Goal: Communication & Community: Share content

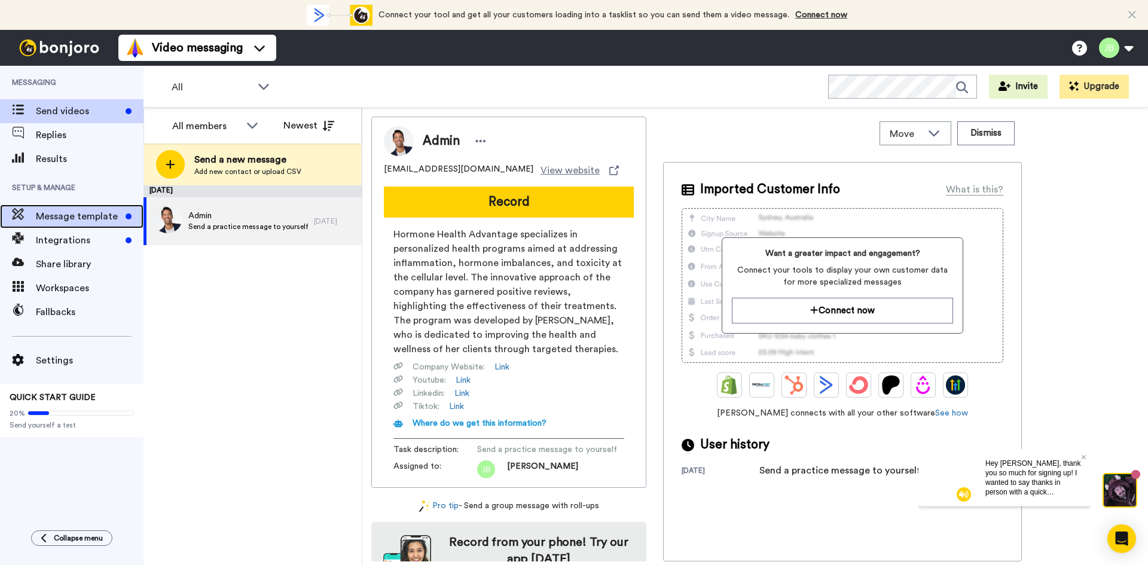
click at [93, 213] on span "Message template" at bounding box center [78, 216] width 85 height 14
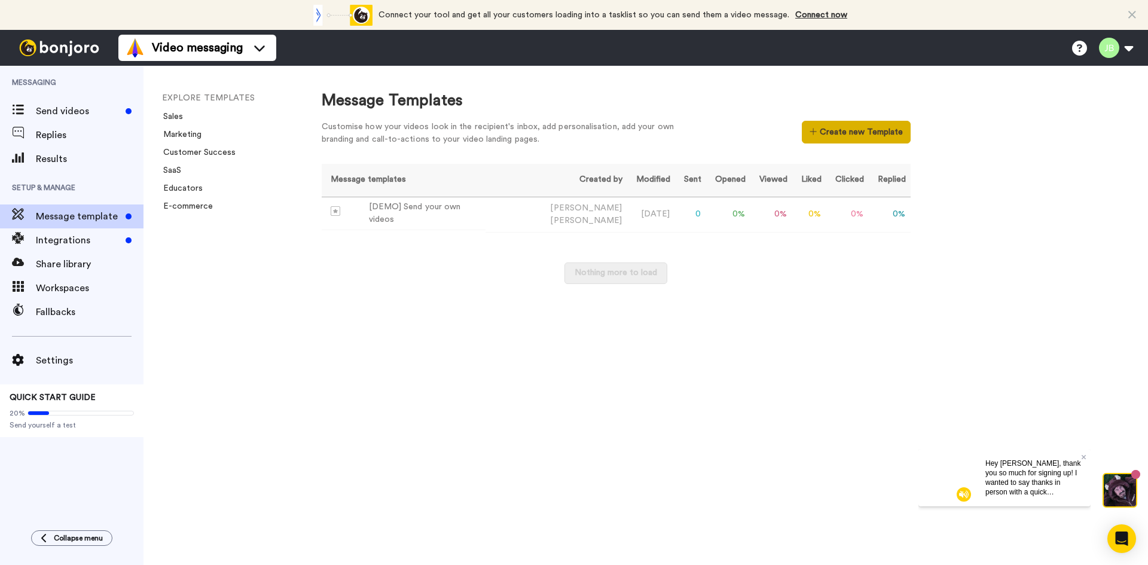
click at [857, 136] on button "Create new Template" at bounding box center [855, 132] width 108 height 23
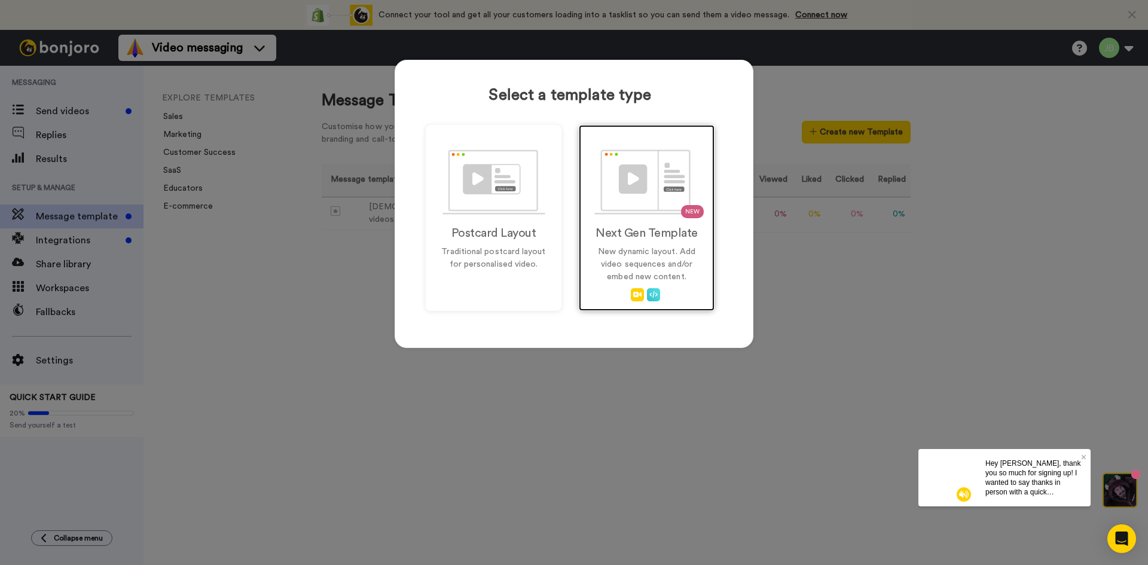
click at [617, 243] on div "NEW Next Gen Template New dynamic layout. Add video sequences and/or embed new …" at bounding box center [647, 218] width 136 height 186
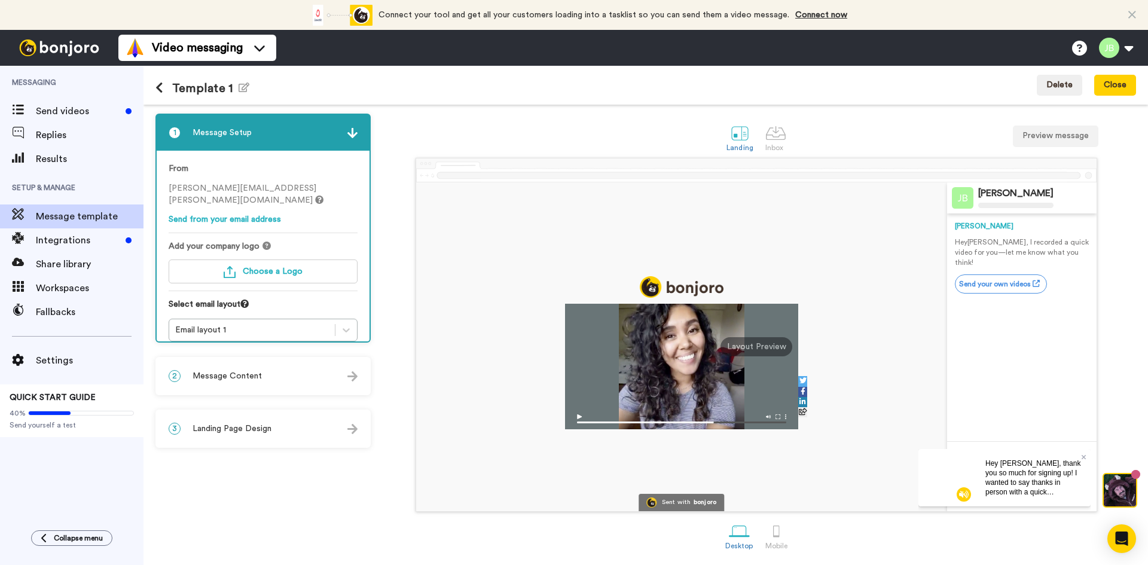
click at [991, 250] on p "Hey Tom , I recorded a quick video for you—let me know what you think!" at bounding box center [1021, 252] width 134 height 30
click at [351, 374] on img at bounding box center [352, 376] width 10 height 10
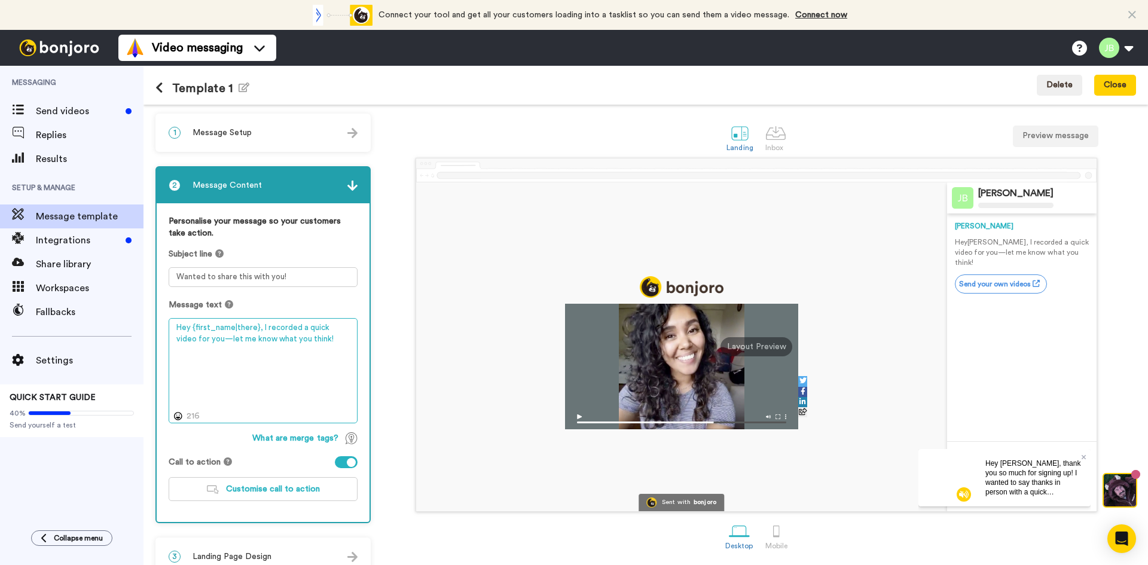
drag, startPoint x: 319, startPoint y: 346, endPoint x: 261, endPoint y: 326, distance: 61.8
click at [261, 326] on textarea "Hey {first_name|there}, I recorded a quick video for you—let me know what you t…" at bounding box center [263, 370] width 189 height 105
paste textarea "’m [CHC NAME] — I’ll be the one meeting with you for your upcoming consult with…"
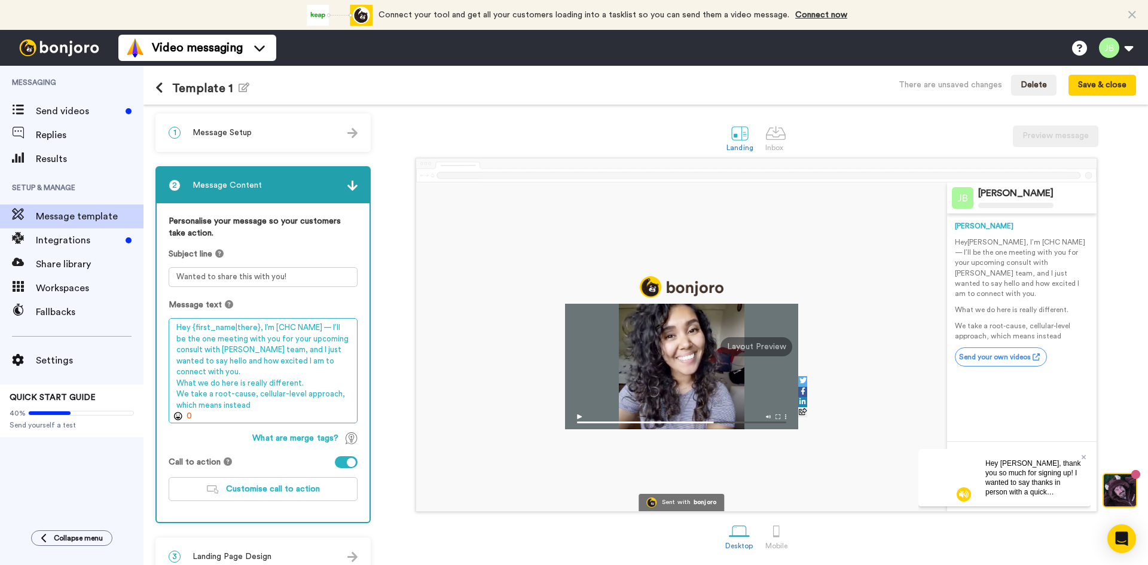
click at [252, 328] on textarea "Hey {first_name|there}, I’m [CHC NAME] — I’ll be the one meeting with you for y…" at bounding box center [263, 370] width 189 height 105
click at [310, 353] on textarea "Hey {first_name}, I’m [CHC NAME] — I’ll be the one meeting with you for your up…" at bounding box center [263, 370] width 189 height 105
type textarea "Hey {first_name}, I’m [CHC NAME] — I’ll be the one meeting with you for your up…"
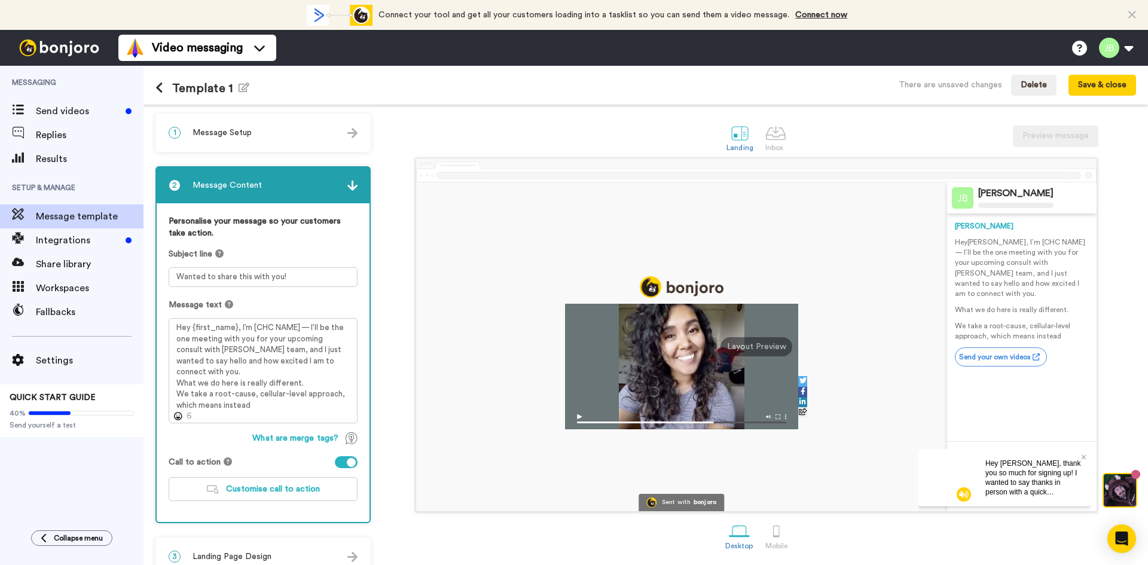
click at [344, 463] on div at bounding box center [346, 462] width 23 height 12
drag, startPoint x: 282, startPoint y: 279, endPoint x: 175, endPoint y: 276, distance: 107.0
click at [176, 277] on textarea "Wanted to share this with you!" at bounding box center [263, 277] width 189 height 20
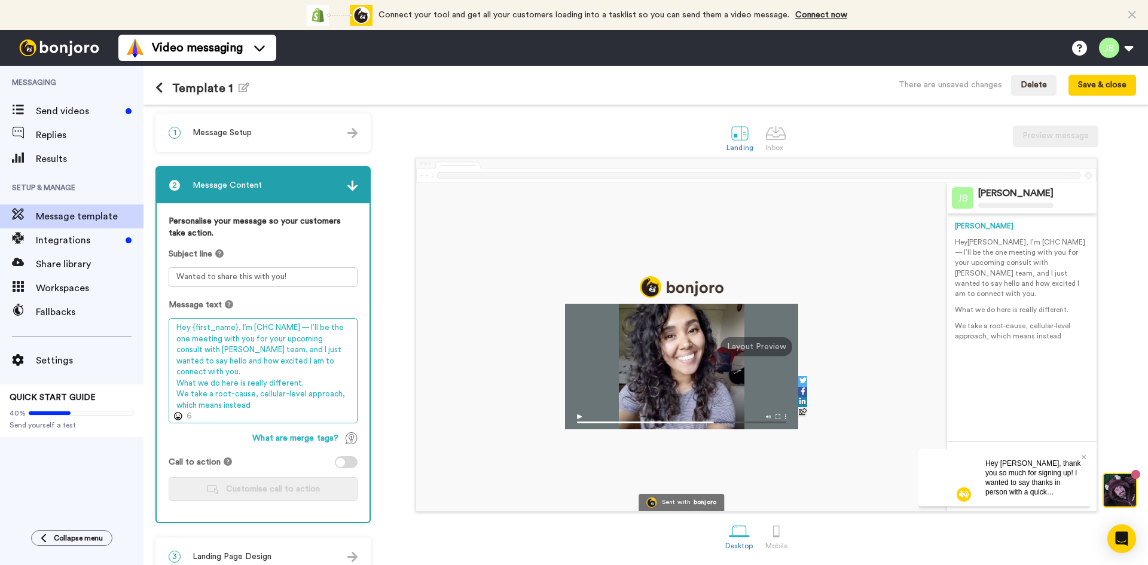
drag, startPoint x: 233, startPoint y: 326, endPoint x: 201, endPoint y: 328, distance: 32.3
click at [201, 328] on textarea "Hey {first_name}, I’m [CHC NAME] — I’ll be the one meeting with you for your up…" at bounding box center [263, 370] width 189 height 105
drag, startPoint x: 236, startPoint y: 329, endPoint x: 183, endPoint y: 324, distance: 53.4
click at [165, 329] on div "Personalise your message so your customers take action. Subject line Wanted to …" at bounding box center [263, 362] width 213 height 319
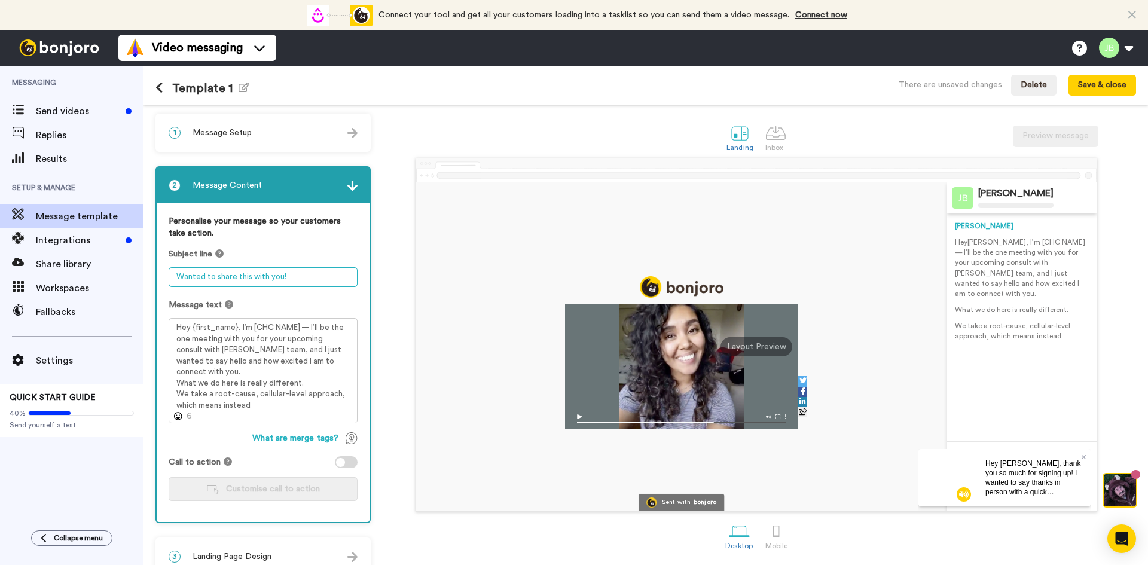
drag, startPoint x: 295, startPoint y: 279, endPoint x: 187, endPoint y: 277, distance: 108.2
click at [173, 271] on textarea "Wanted to share this with you!" at bounding box center [263, 277] width 189 height 20
paste textarea "Hey {first_name}"
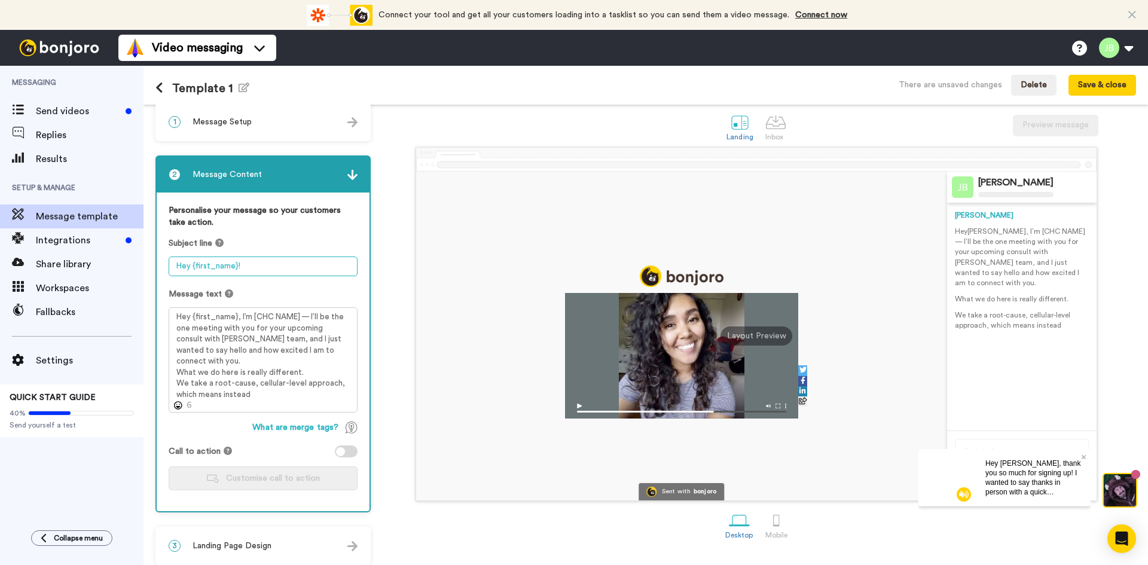
scroll to position [20, 0]
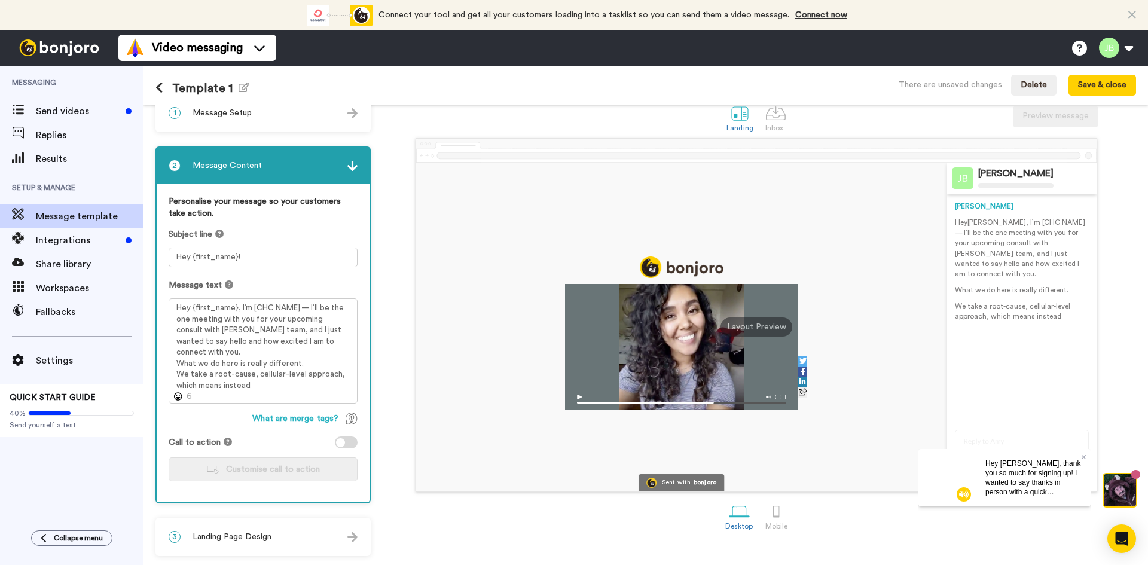
click at [351, 536] on img at bounding box center [352, 537] width 10 height 10
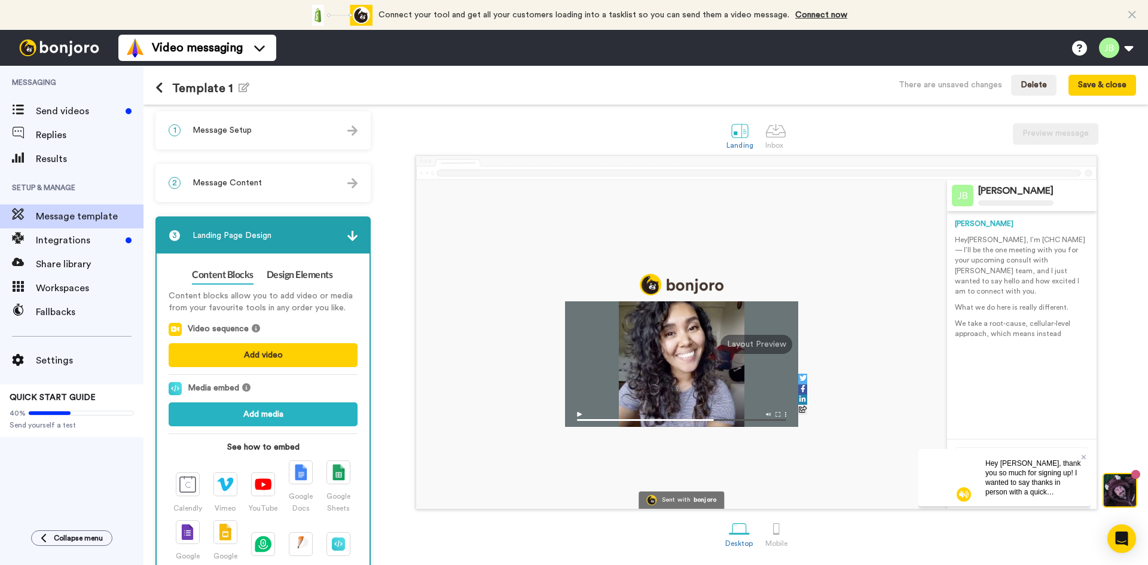
scroll to position [0, 0]
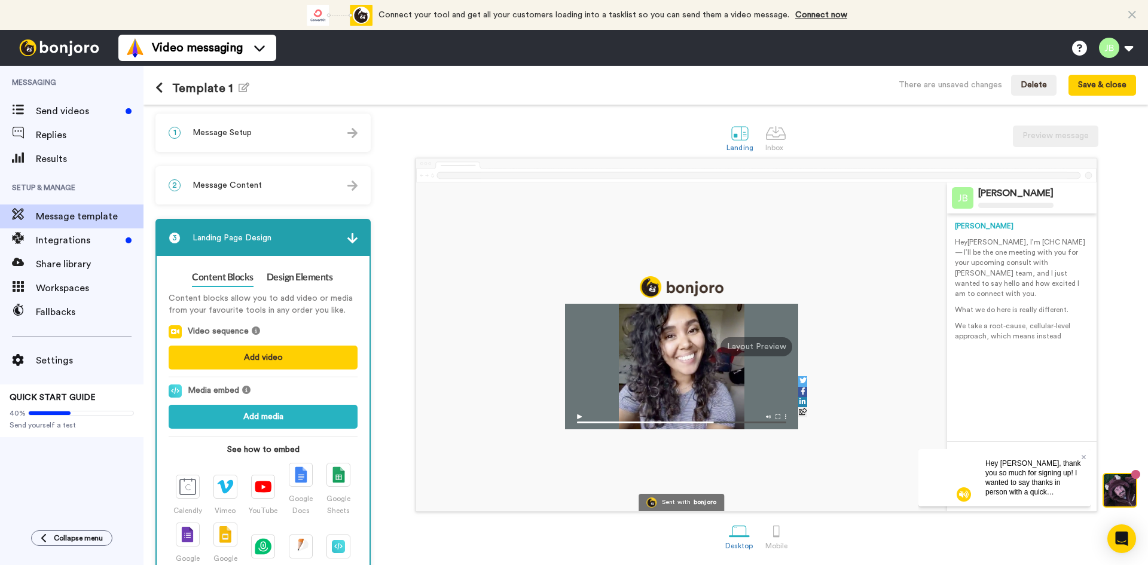
click at [351, 133] on img at bounding box center [352, 133] width 10 height 10
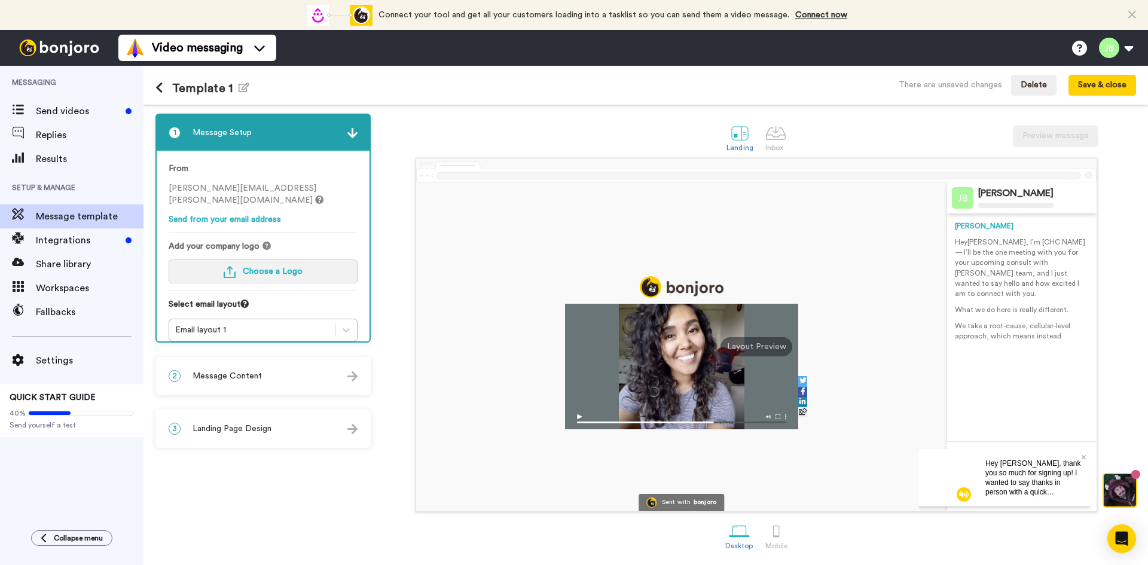
click at [295, 267] on span "Choose a Logo" at bounding box center [273, 271] width 60 height 8
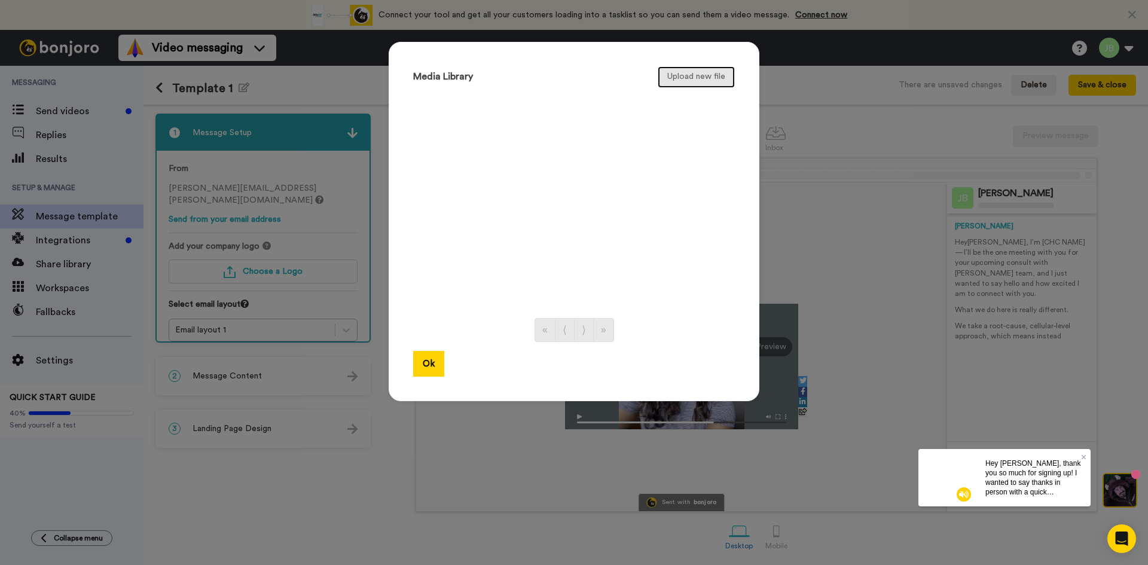
click at [709, 78] on button "Upload new file" at bounding box center [695, 77] width 77 height 22
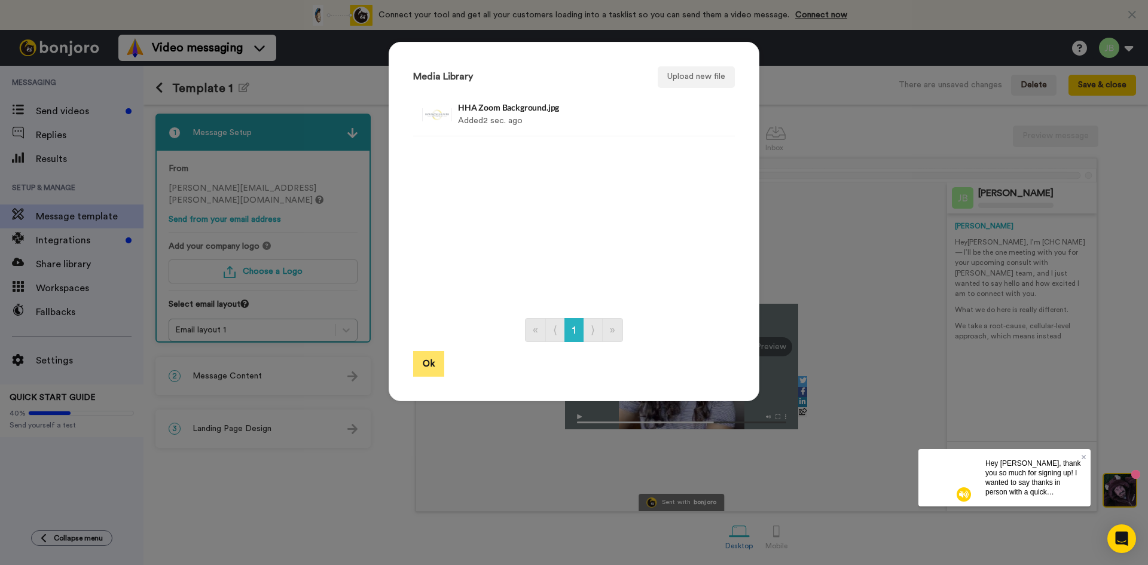
click at [426, 362] on button "Ok" at bounding box center [428, 364] width 31 height 26
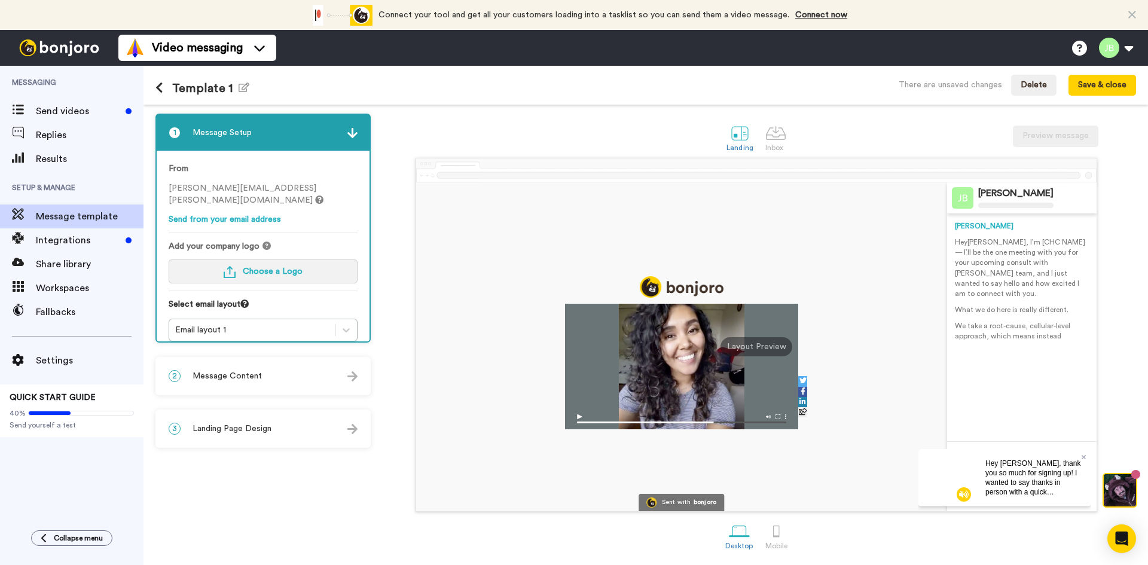
click at [295, 267] on span "Choose a Logo" at bounding box center [273, 271] width 60 height 8
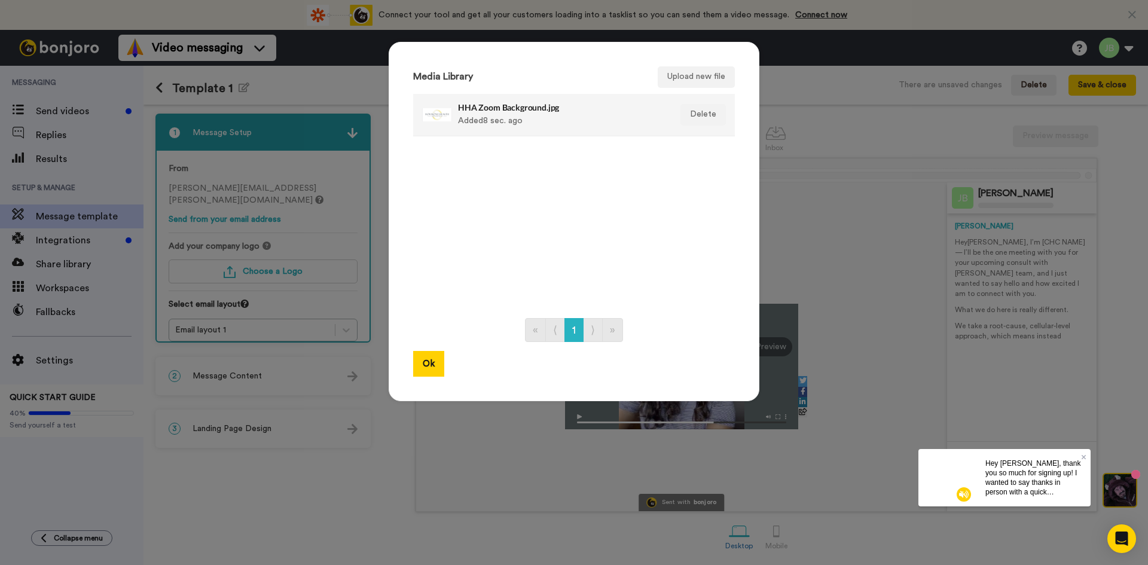
click at [487, 118] on div "HHA Zoom Background.jpg Added 8 sec. ago" at bounding box center [561, 115] width 206 height 30
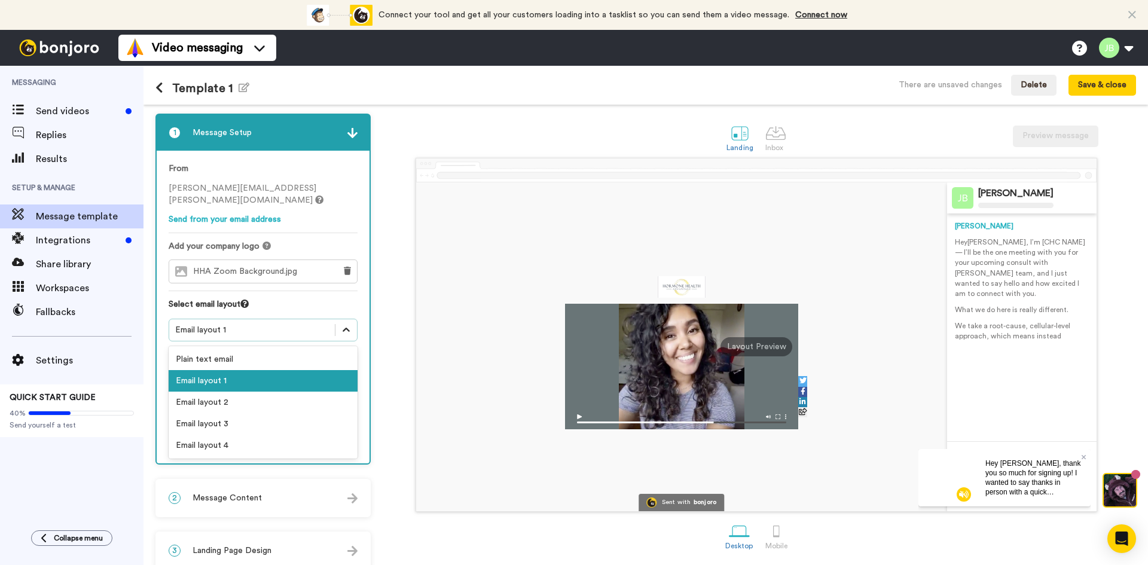
click at [349, 324] on icon at bounding box center [346, 330] width 12 height 12
click at [348, 324] on icon at bounding box center [346, 330] width 12 height 12
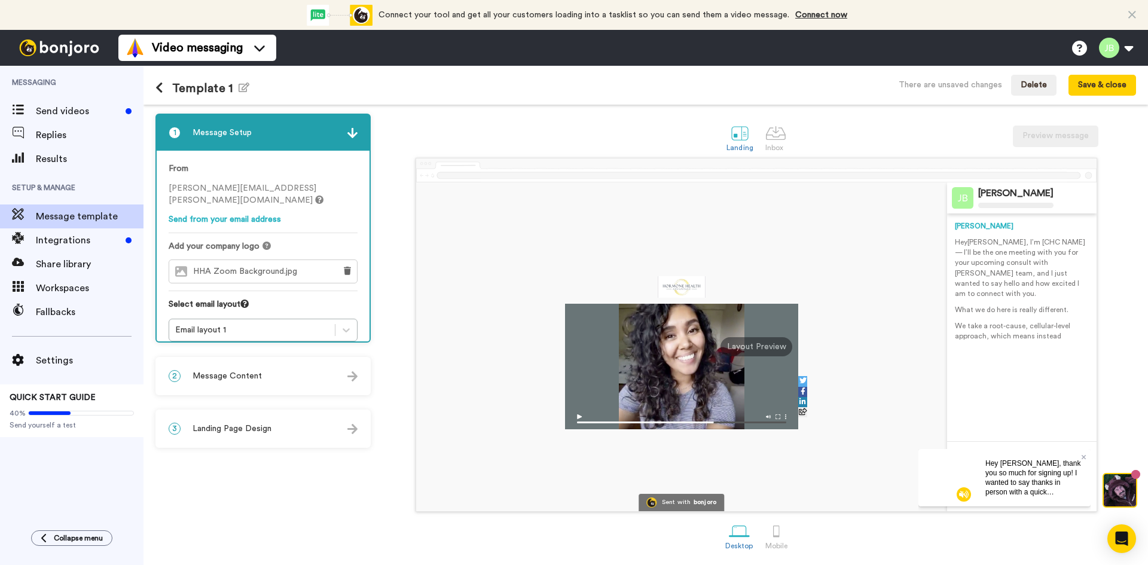
click at [351, 428] on img at bounding box center [352, 429] width 10 height 10
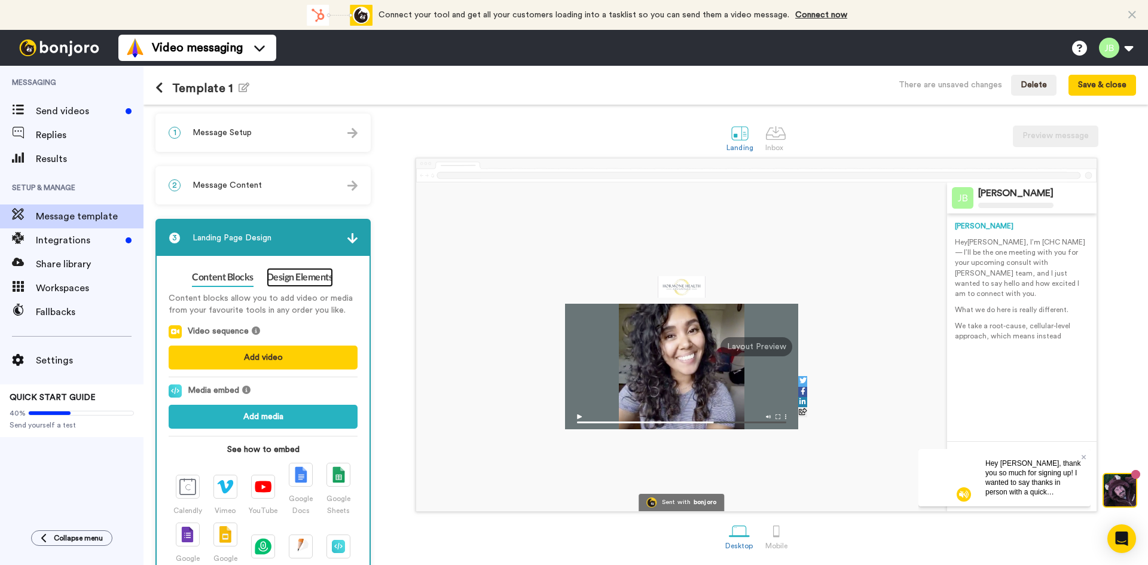
click at [299, 274] on link "Design Elements" at bounding box center [300, 277] width 66 height 19
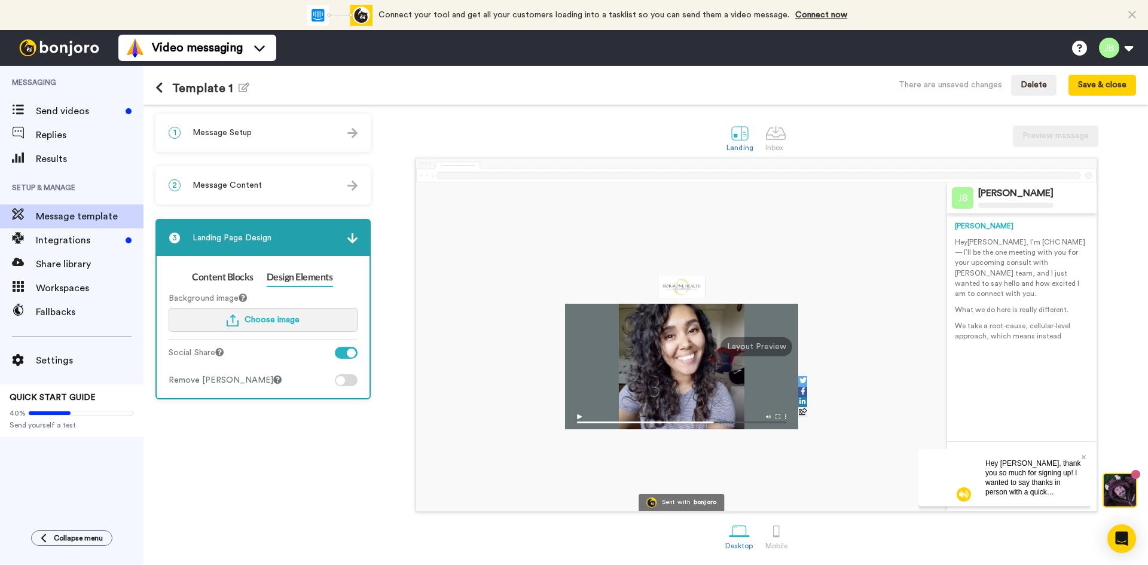
click at [258, 313] on button "Choose image" at bounding box center [263, 320] width 189 height 24
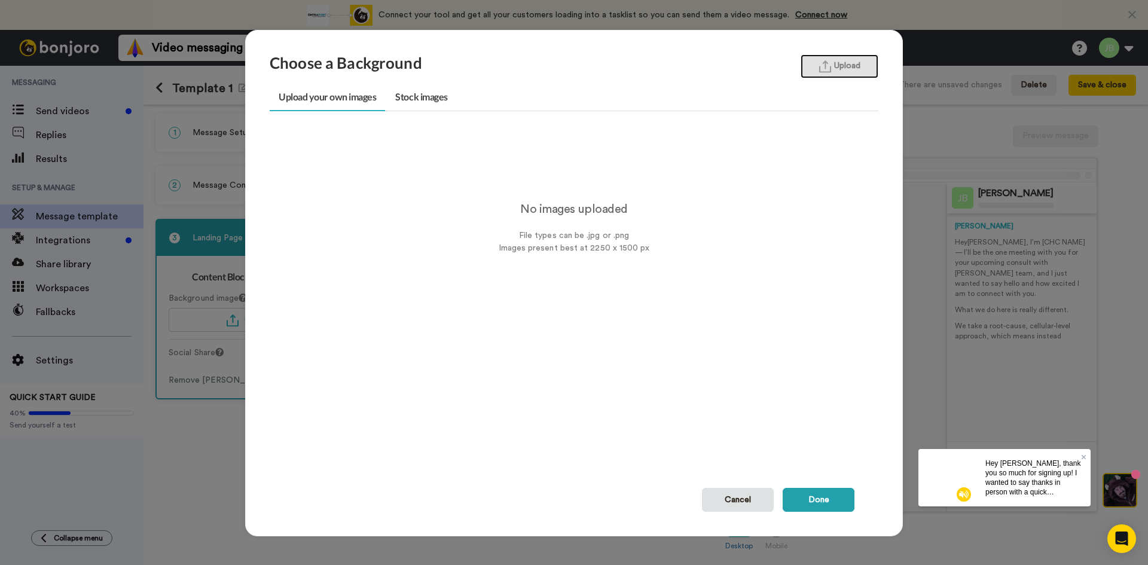
click at [848, 65] on button "Upload" at bounding box center [839, 66] width 78 height 24
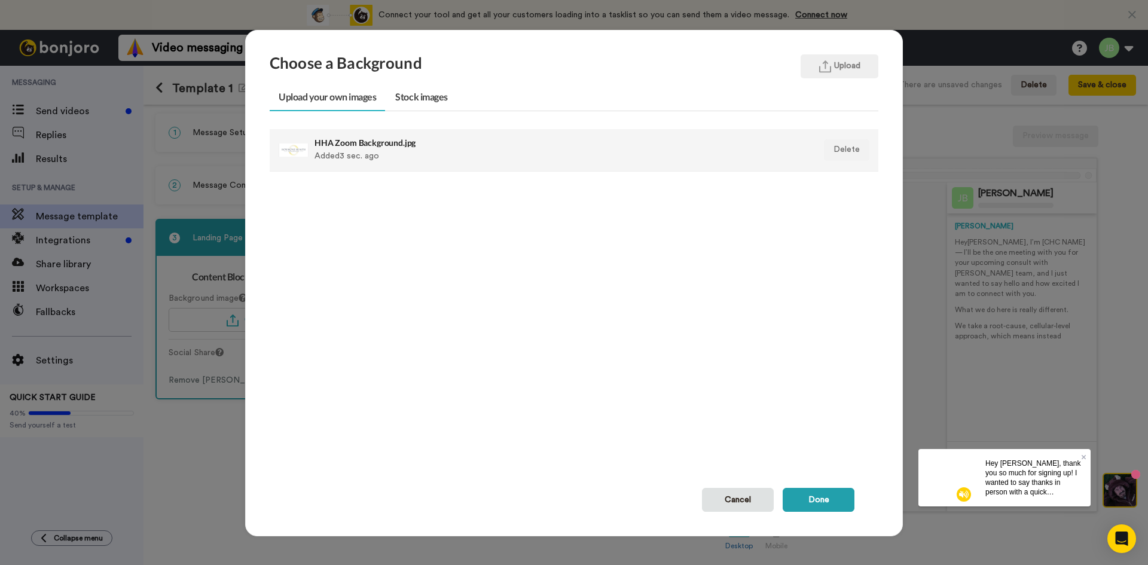
click at [374, 148] on div "HHA Zoom Background.jpg Added 3 sec. ago" at bounding box center [515, 150] width 402 height 30
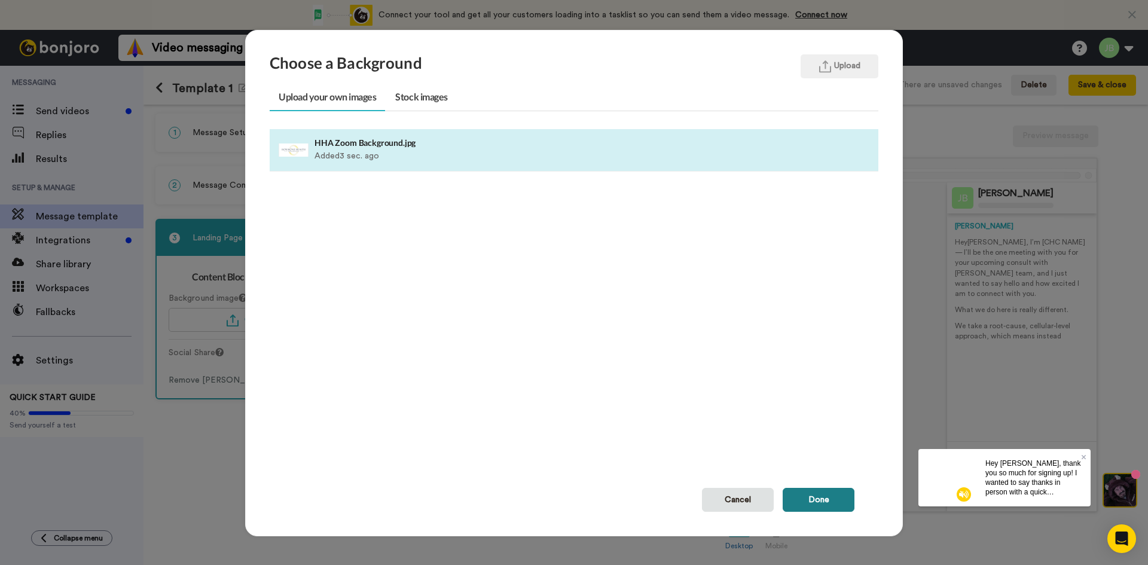
click at [807, 500] on button "Done" at bounding box center [818, 500] width 72 height 24
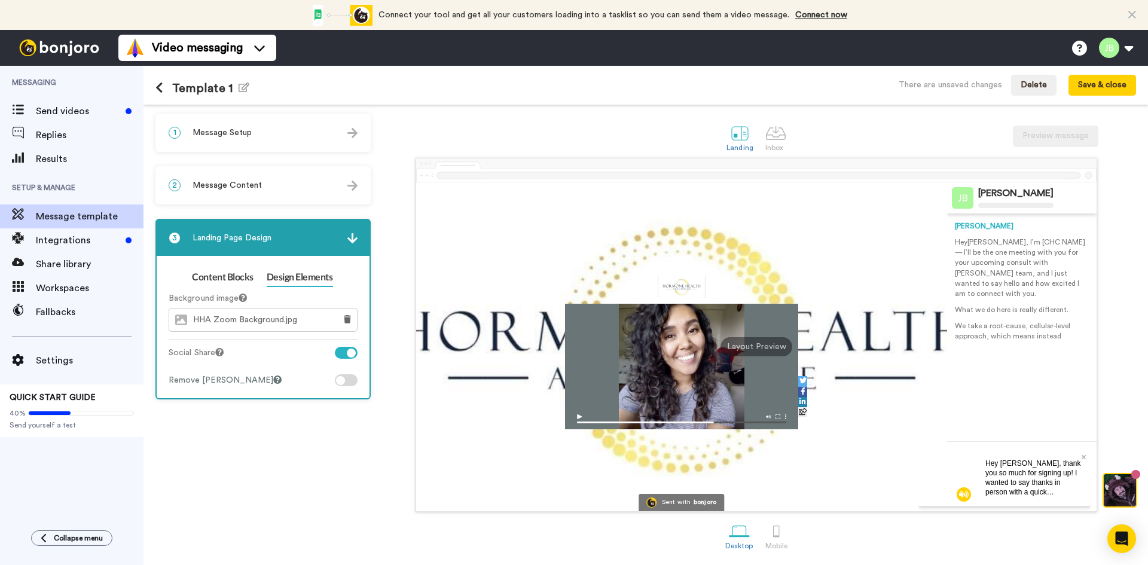
click at [343, 353] on div at bounding box center [346, 353] width 23 height 12
click at [350, 384] on div at bounding box center [346, 380] width 23 height 12
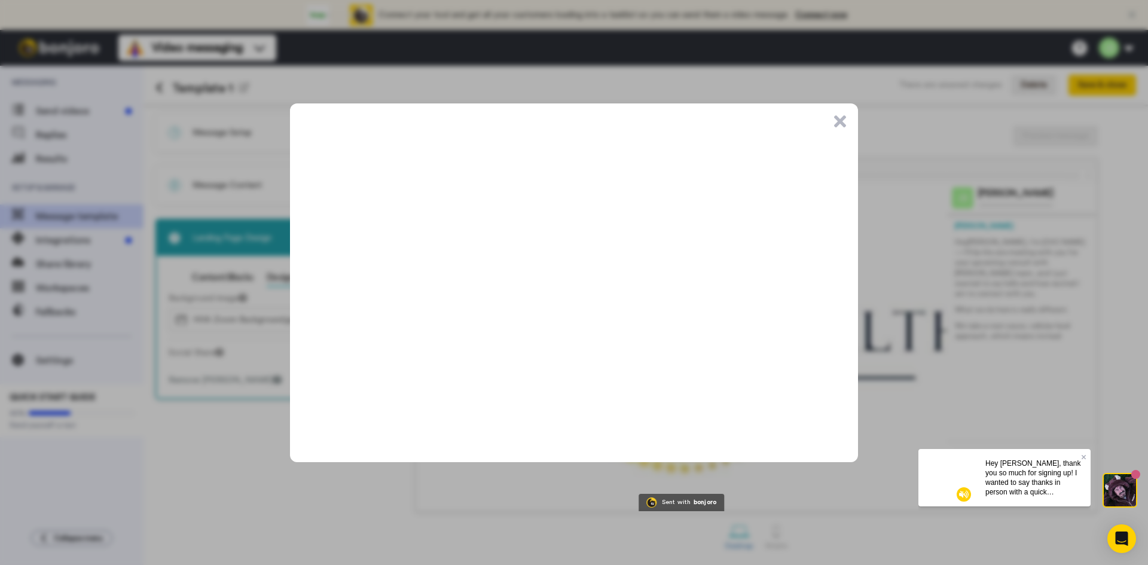
click at [837, 120] on button ".cls-1{stroke-width:0px;}" at bounding box center [840, 121] width 12 height 12
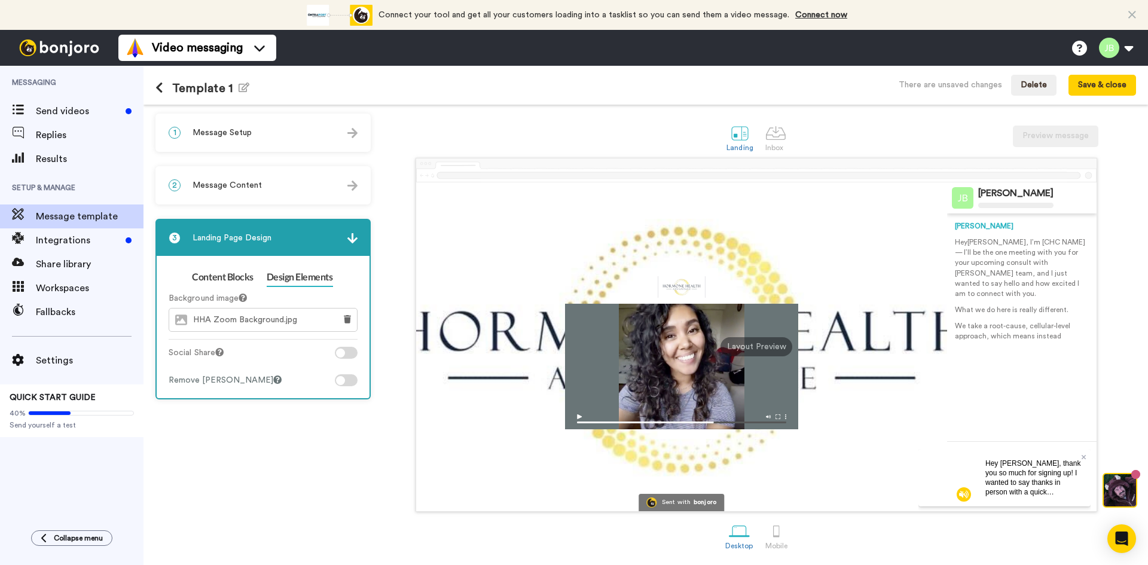
click at [273, 139] on div "1 Message Setup" at bounding box center [263, 133] width 213 height 36
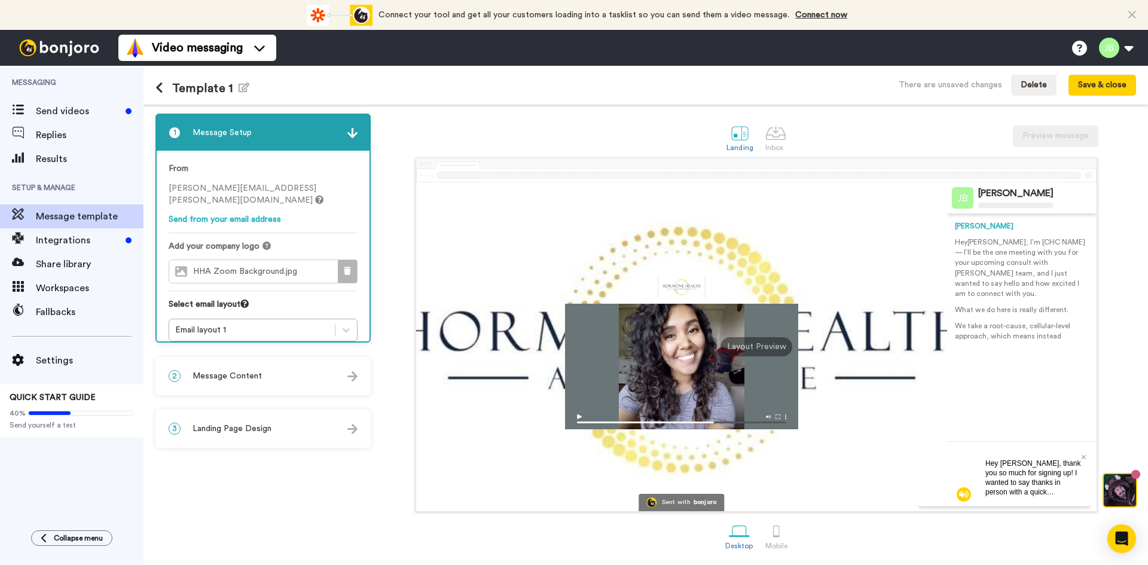
click at [347, 267] on icon at bounding box center [347, 271] width 7 height 8
type textarea "Hey {first_name}"
click at [302, 324] on div "Email layout 1" at bounding box center [252, 330] width 154 height 12
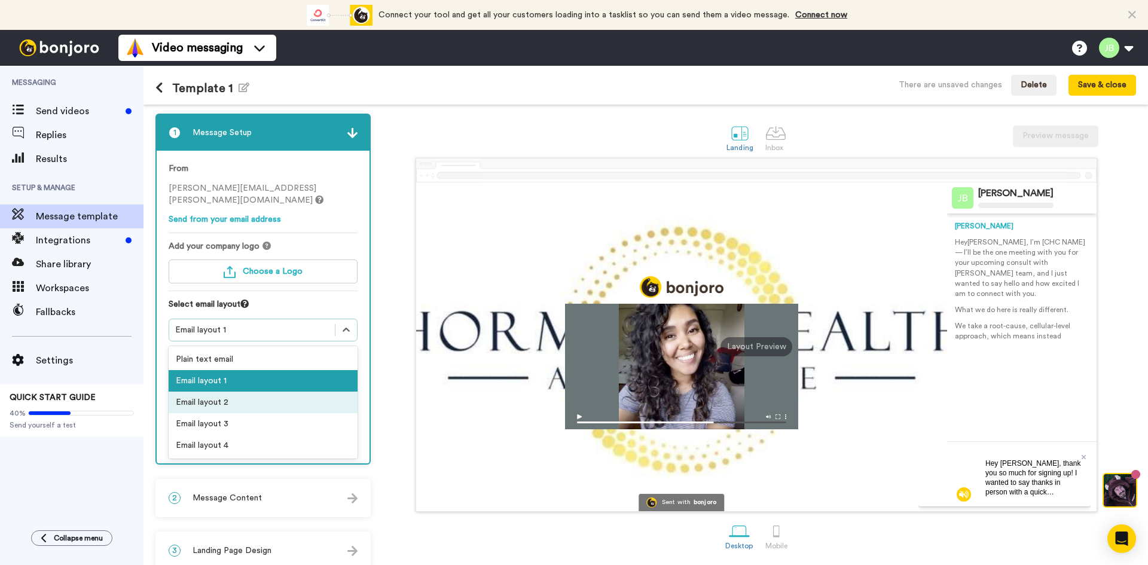
click at [287, 391] on div "Email layout 2" at bounding box center [263, 402] width 189 height 22
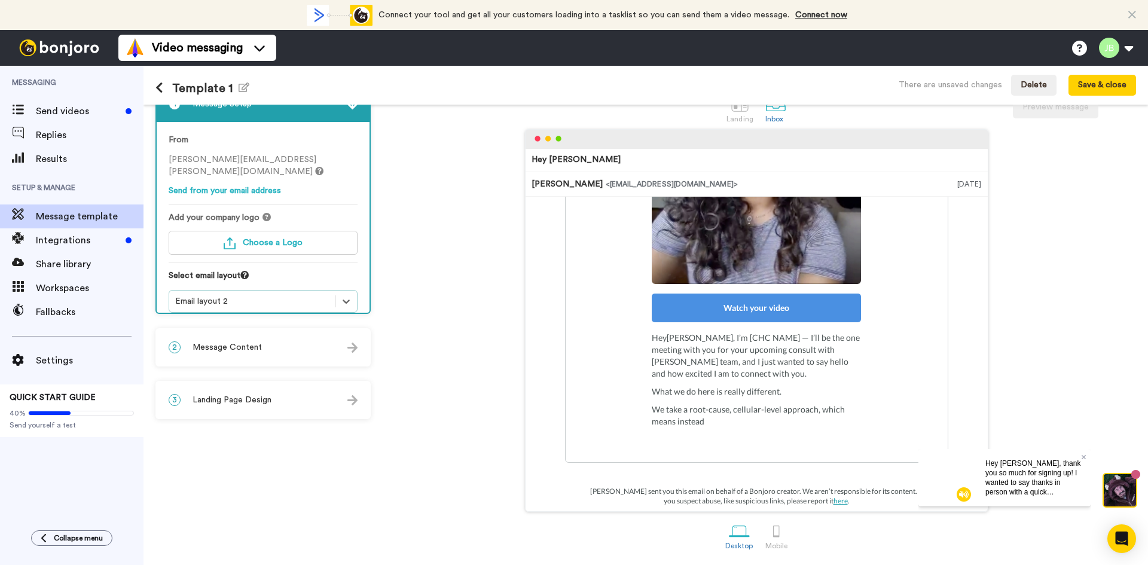
scroll to position [222, 0]
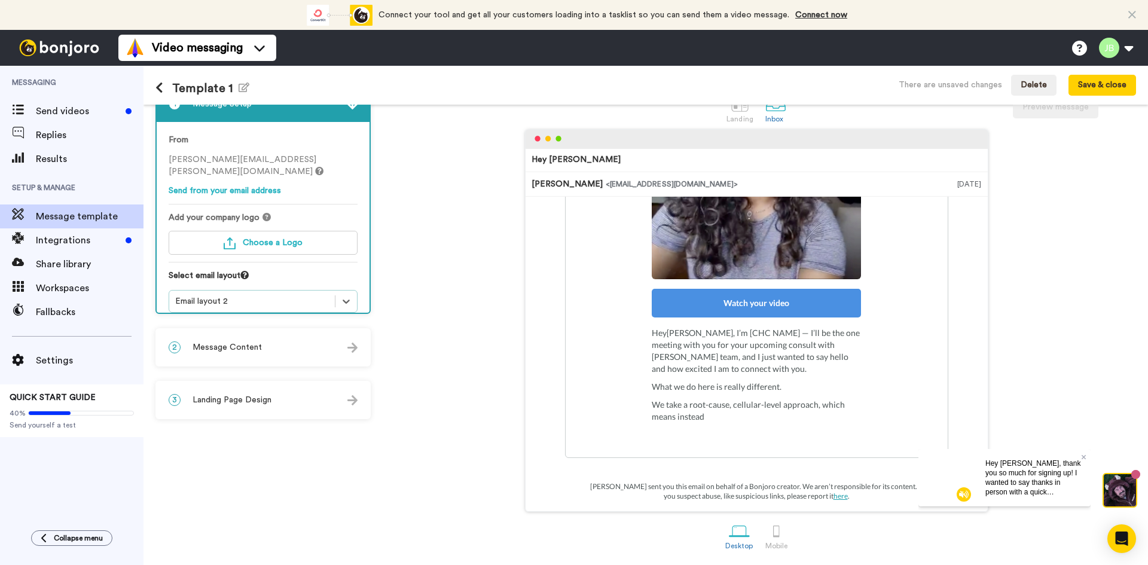
click at [276, 295] on div "Email layout 2" at bounding box center [252, 301] width 154 height 12
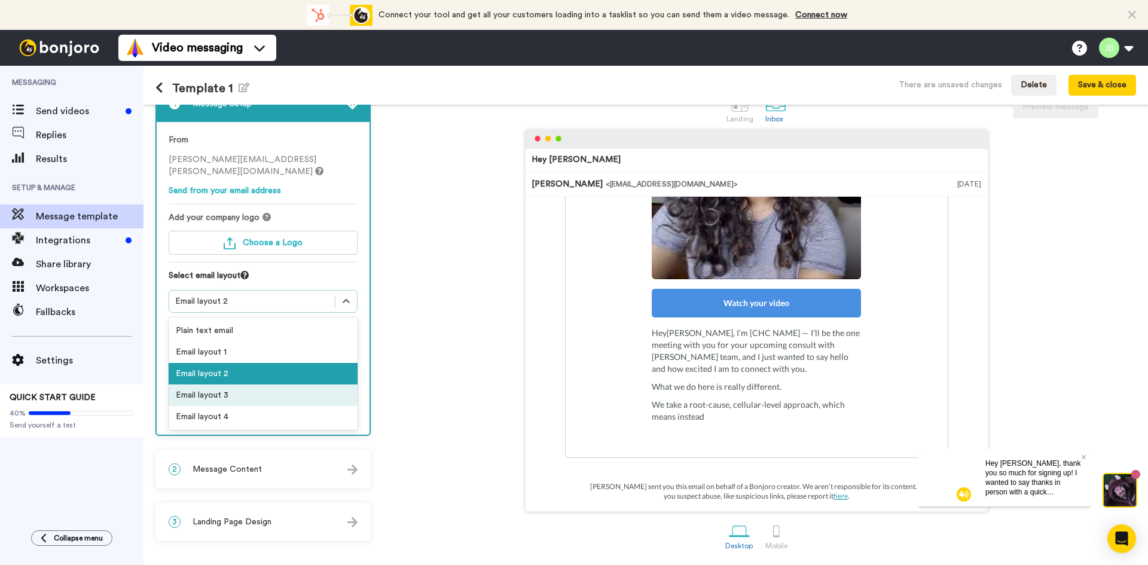
click at [298, 384] on div "Email layout 3" at bounding box center [263, 395] width 189 height 22
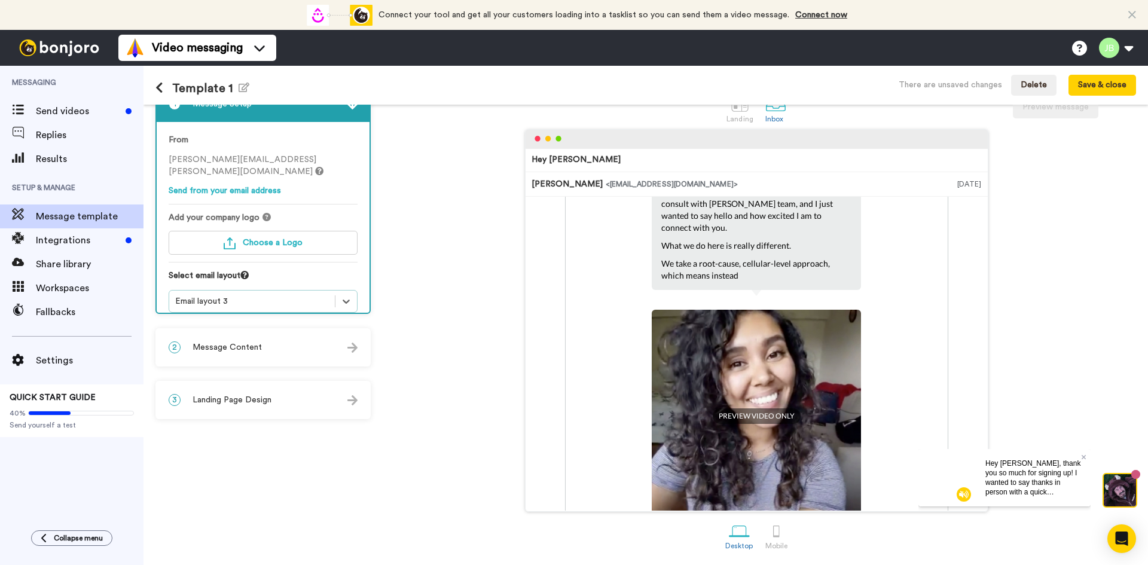
scroll to position [0, 0]
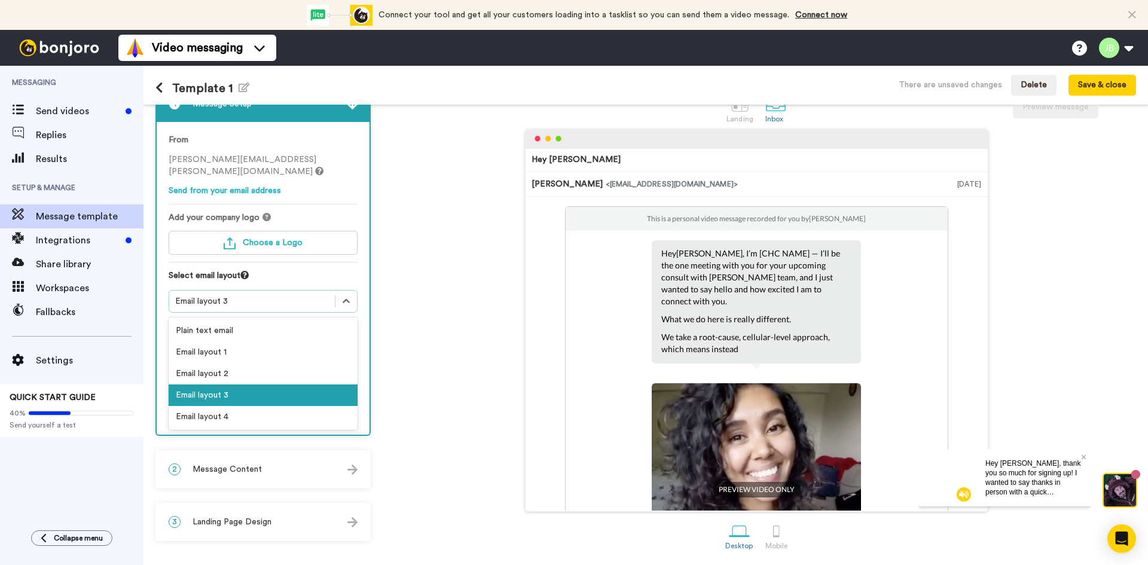
click at [244, 296] on div "Email layout 3" at bounding box center [252, 301] width 166 height 14
click at [262, 406] on div "Email layout 4" at bounding box center [263, 417] width 189 height 22
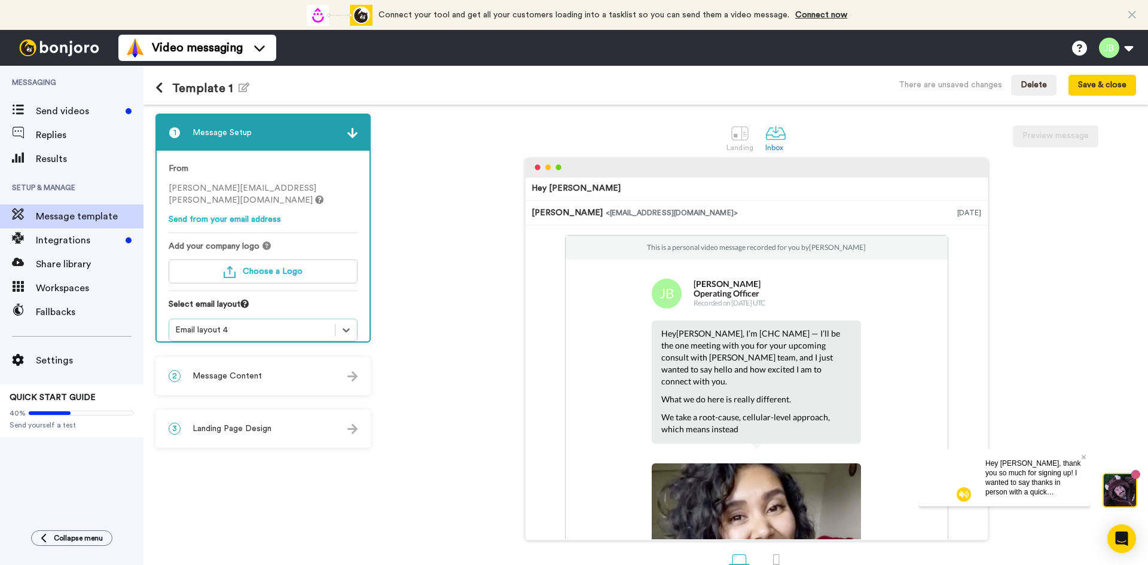
click at [262, 324] on div "Email layout 4" at bounding box center [252, 330] width 166 height 14
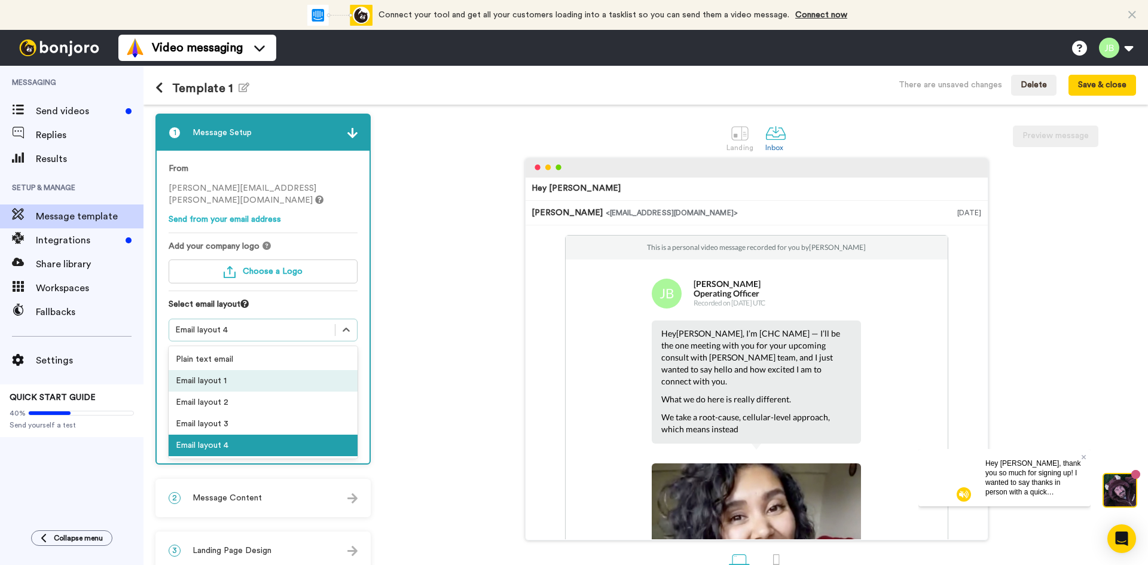
click at [249, 370] on div "Email layout 1" at bounding box center [263, 381] width 189 height 22
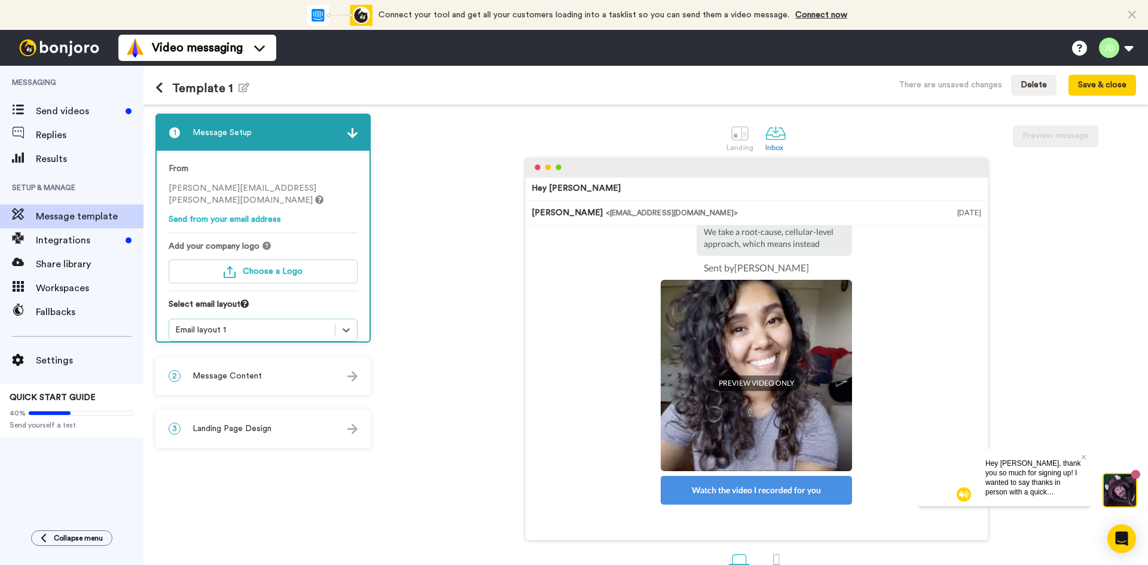
scroll to position [132, 0]
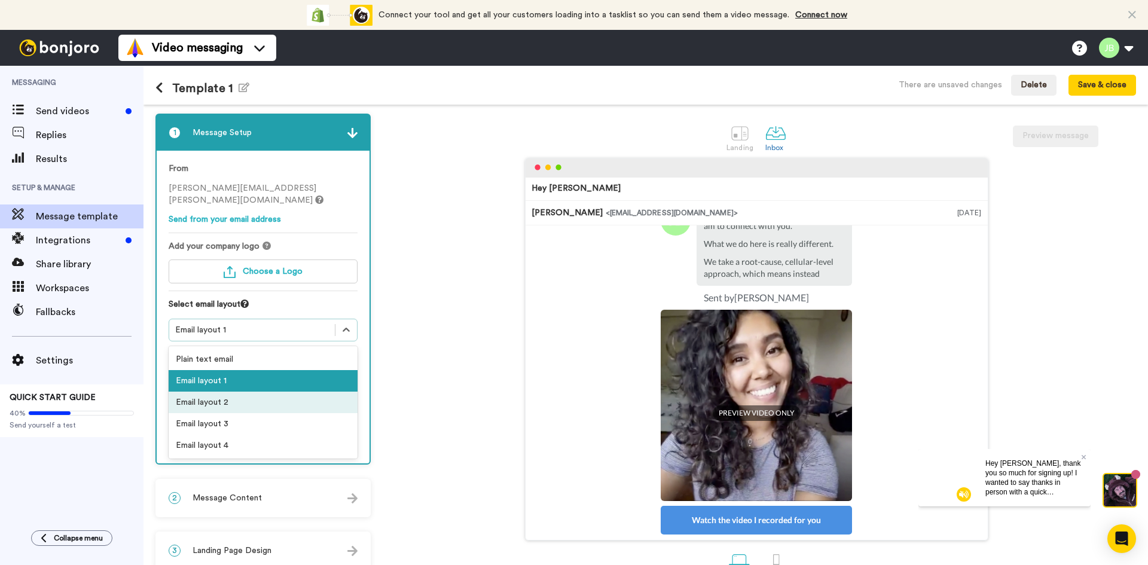
click at [295, 391] on div "Email layout 2" at bounding box center [263, 402] width 189 height 22
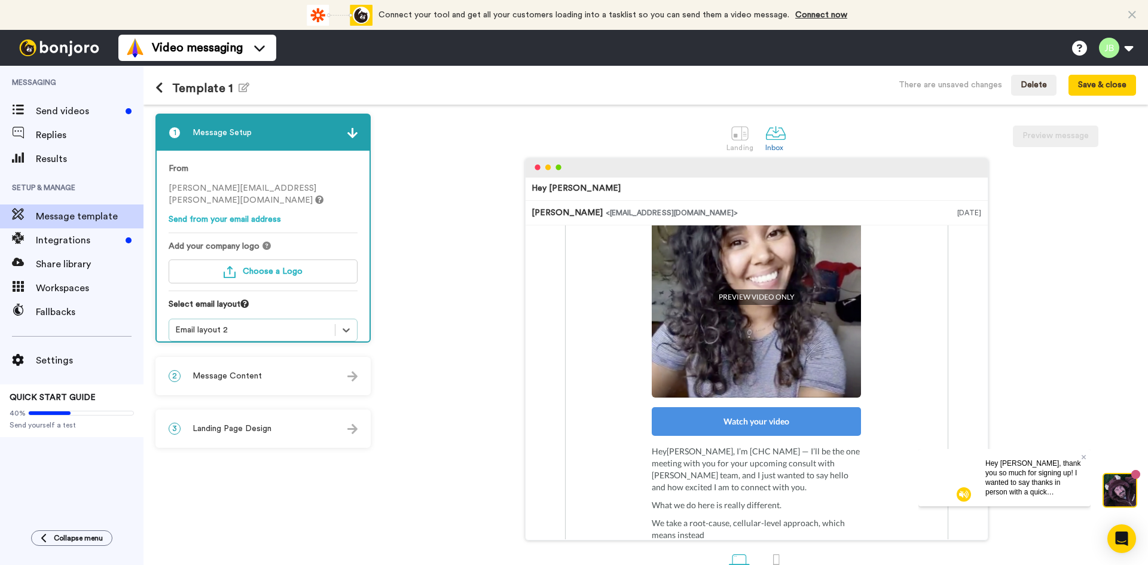
click at [290, 324] on div "Email layout 2" at bounding box center [252, 330] width 154 height 12
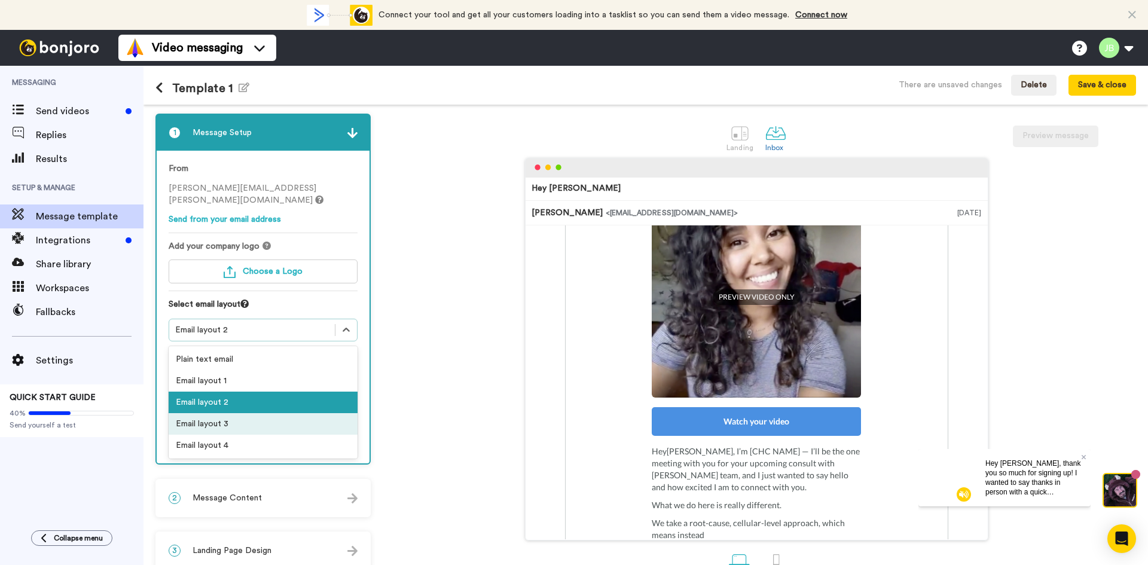
click at [281, 413] on div "Email layout 3" at bounding box center [263, 424] width 189 height 22
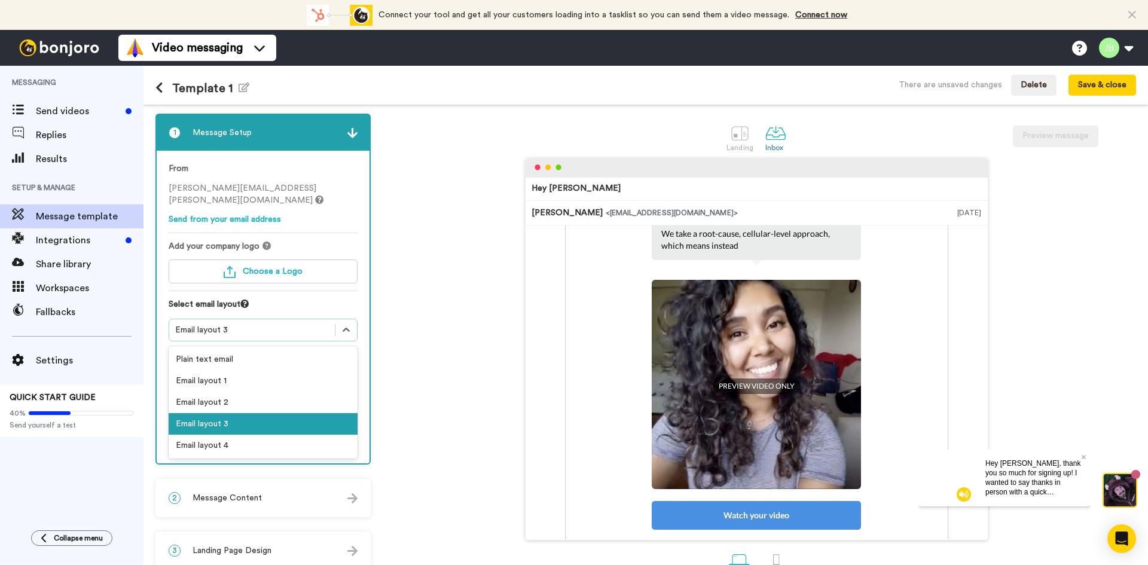
click at [278, 324] on div "Email layout 3" at bounding box center [252, 330] width 154 height 12
click at [299, 436] on div "Email layout 4" at bounding box center [263, 446] width 189 height 22
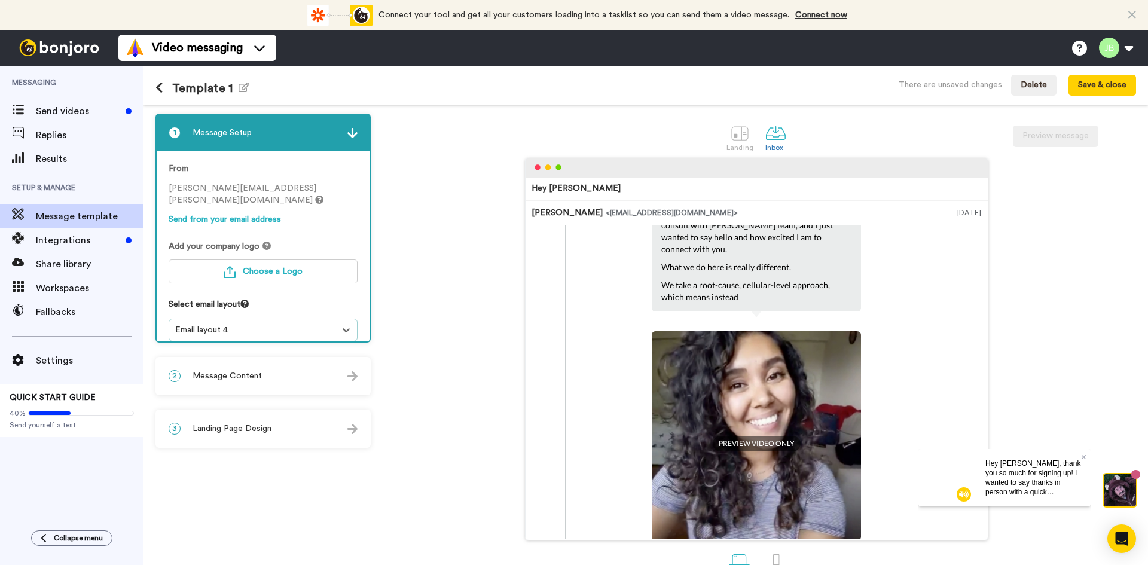
click at [307, 438] on div "3 Landing Page Design" at bounding box center [263, 429] width 213 height 36
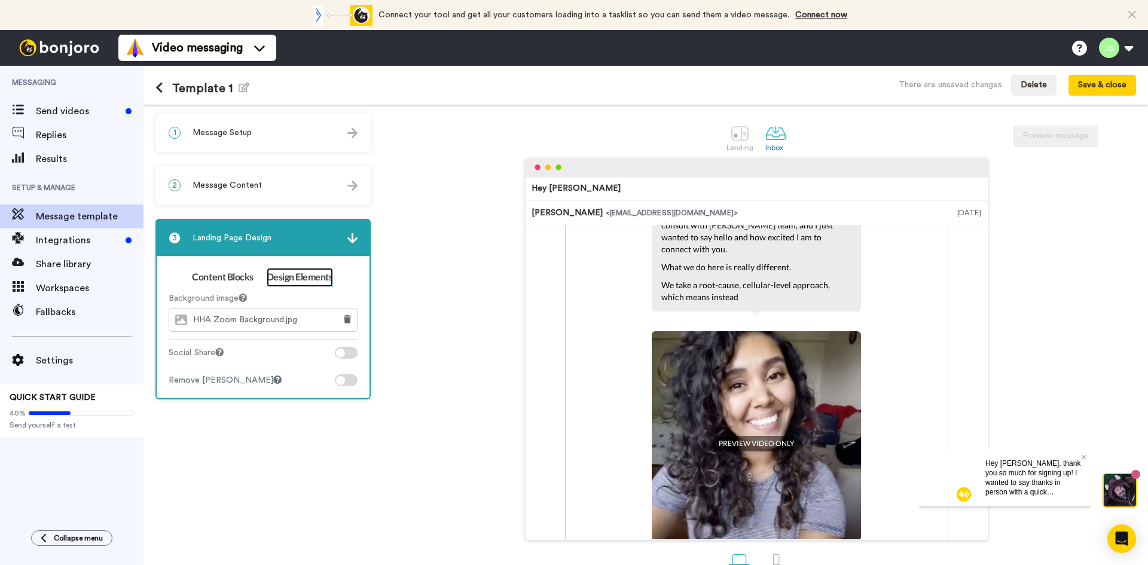
click at [299, 277] on link "Design Elements" at bounding box center [300, 277] width 66 height 19
click at [353, 239] on img at bounding box center [352, 238] width 10 height 10
click at [406, 251] on div "Hey Tom Jamie Bennett <senderfrom@email.com> Sep 22, 2025 This is a personal vi…" at bounding box center [756, 349] width 759 height 383
click at [348, 130] on img at bounding box center [352, 133] width 10 height 10
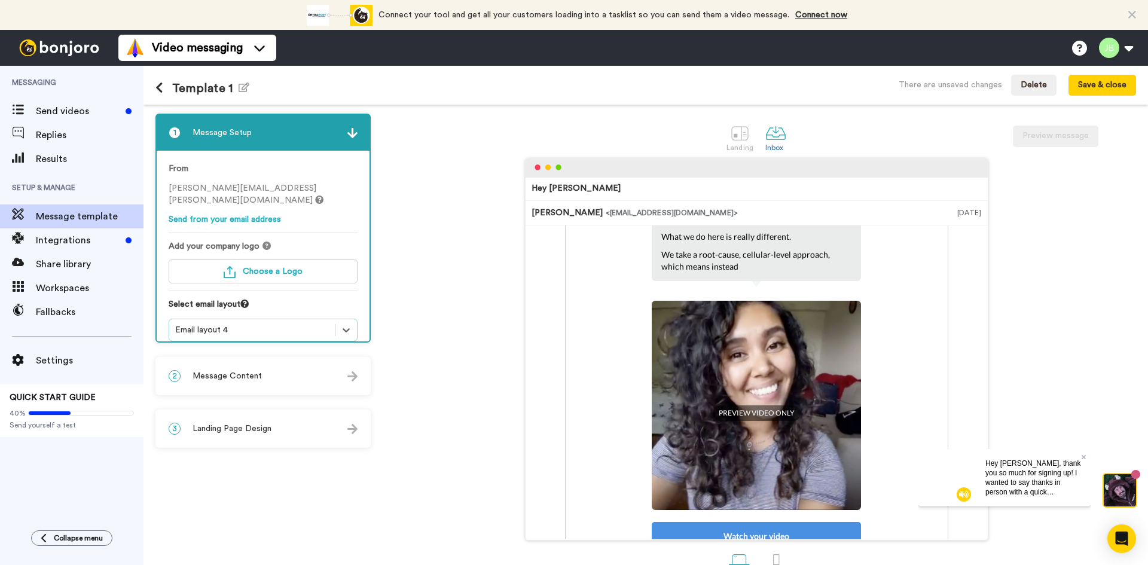
scroll to position [192, 0]
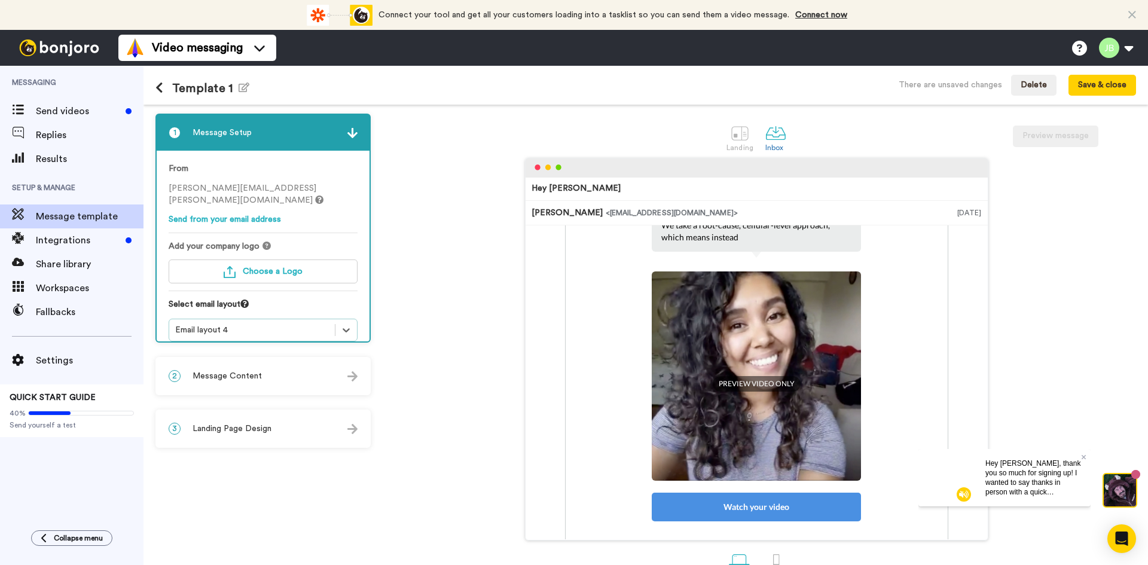
click at [276, 372] on div "2 Message Content" at bounding box center [263, 376] width 213 height 36
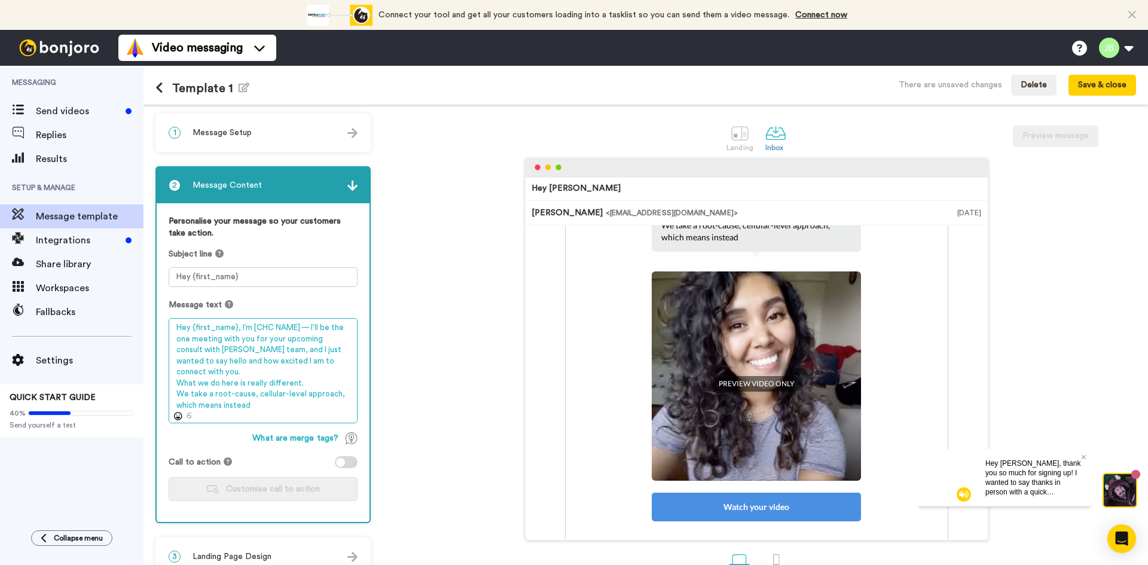
drag, startPoint x: 259, startPoint y: 398, endPoint x: 182, endPoint y: 368, distance: 83.5
click at [178, 372] on textarea "Hey {first_name}, I’m [CHC NAME] — I’ll be the one meeting with you for your up…" at bounding box center [263, 370] width 189 height 105
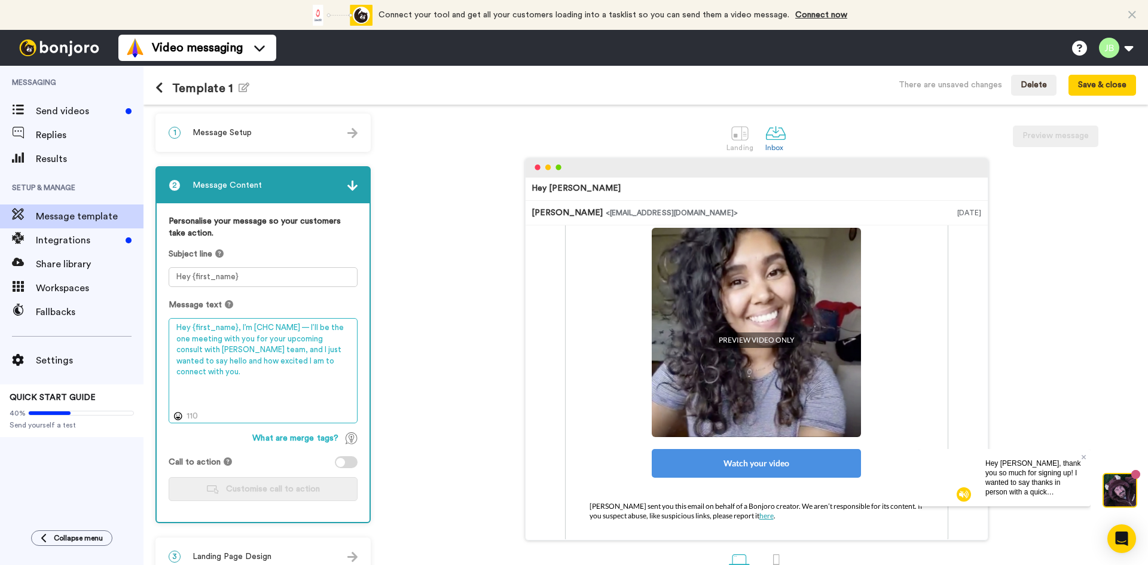
type textarea "Hey {first_name}, I’m [CHC NAME] — I’ll be the one meeting with you for your up…"
click at [350, 186] on img at bounding box center [352, 185] width 10 height 10
click at [359, 130] on div "1 Message Setup" at bounding box center [263, 133] width 213 height 36
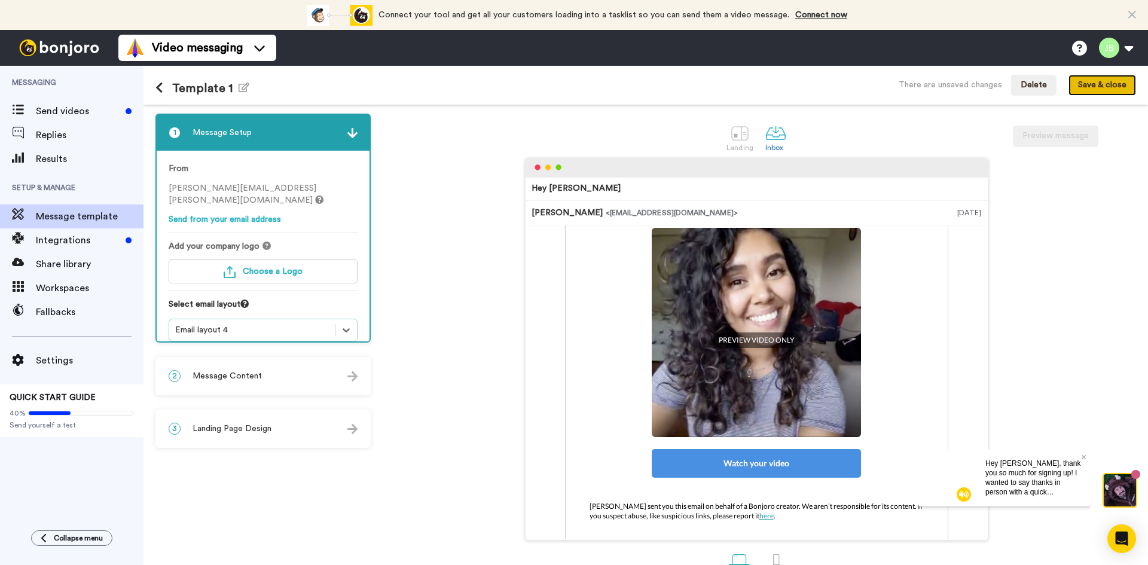
click at [1090, 87] on button "Save & close" at bounding box center [1102, 86] width 68 height 22
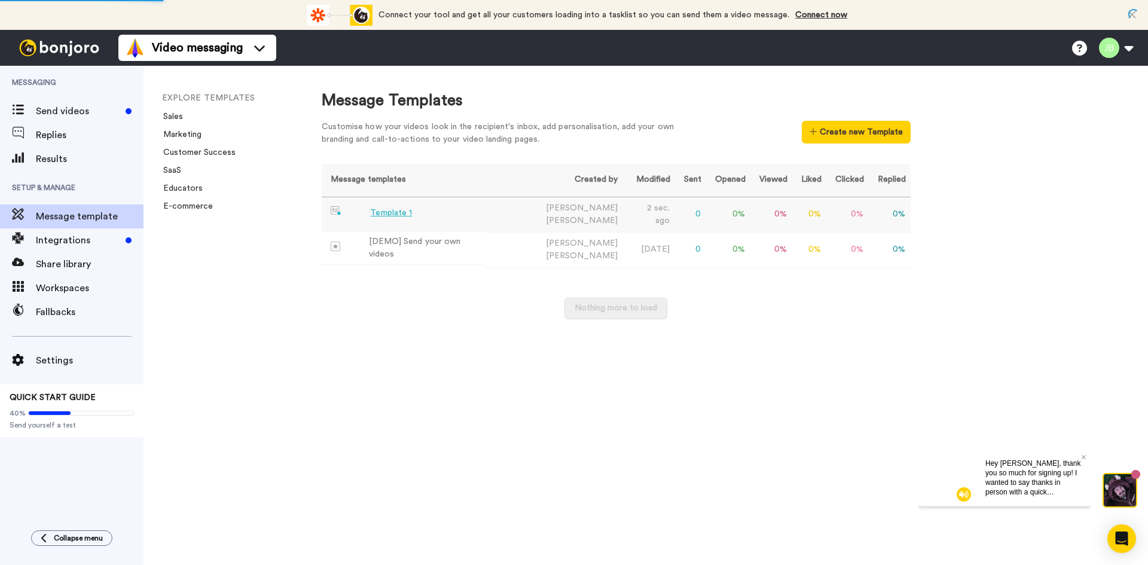
click at [390, 212] on div "Template 1" at bounding box center [391, 213] width 42 height 13
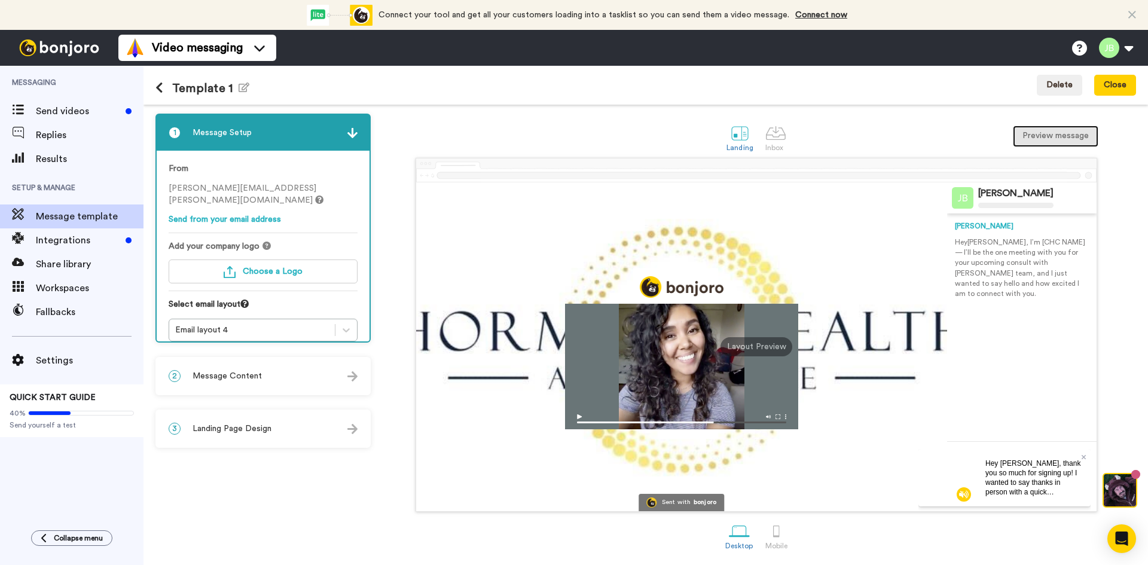
click at [1074, 133] on button "Preview message" at bounding box center [1054, 137] width 85 height 22
click at [773, 345] on div "Layout Preview" at bounding box center [756, 346] width 72 height 19
click at [775, 414] on img at bounding box center [681, 418] width 233 height 21
click at [776, 414] on img at bounding box center [681, 418] width 233 height 21
click at [955, 472] on video at bounding box center [946, 476] width 57 height 57
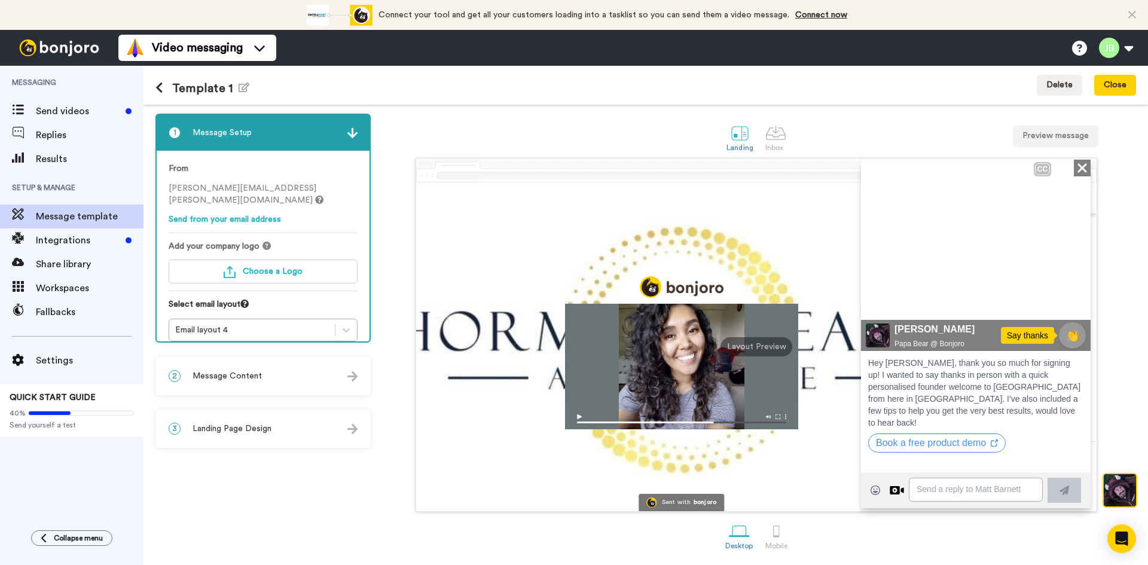
click at [1081, 169] on icon "Close" at bounding box center [1082, 167] width 12 height 14
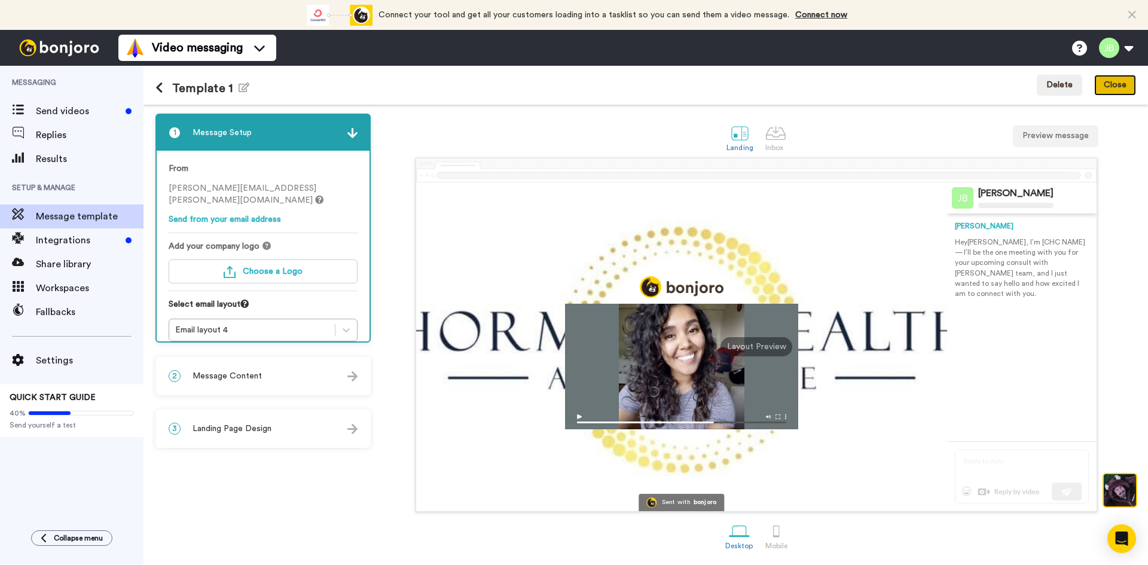
click at [1107, 87] on button "Close" at bounding box center [1115, 86] width 42 height 22
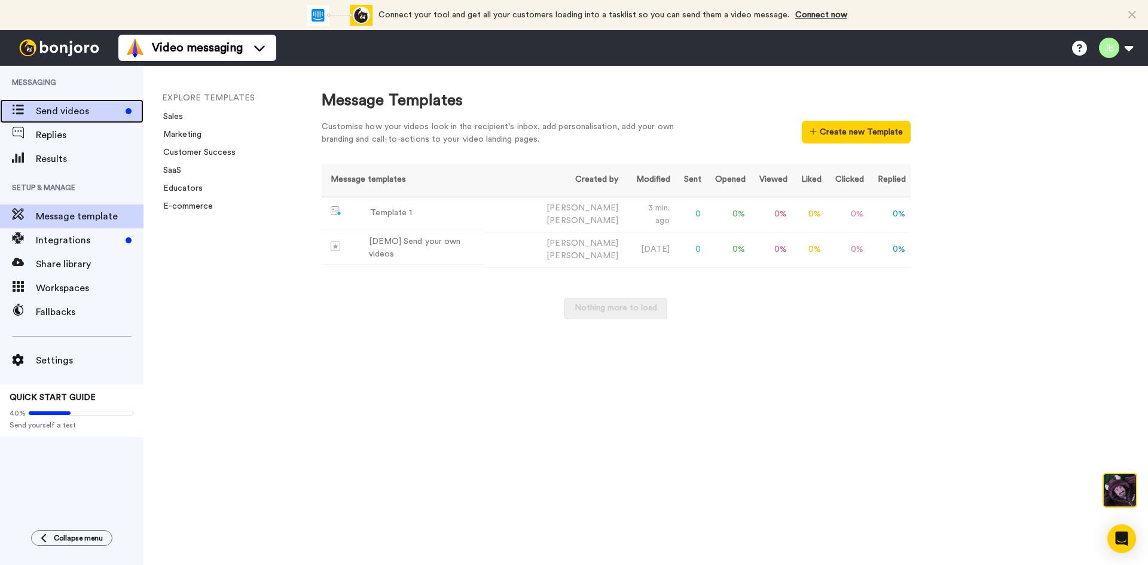
click at [84, 111] on span "Send videos" at bounding box center [78, 111] width 85 height 14
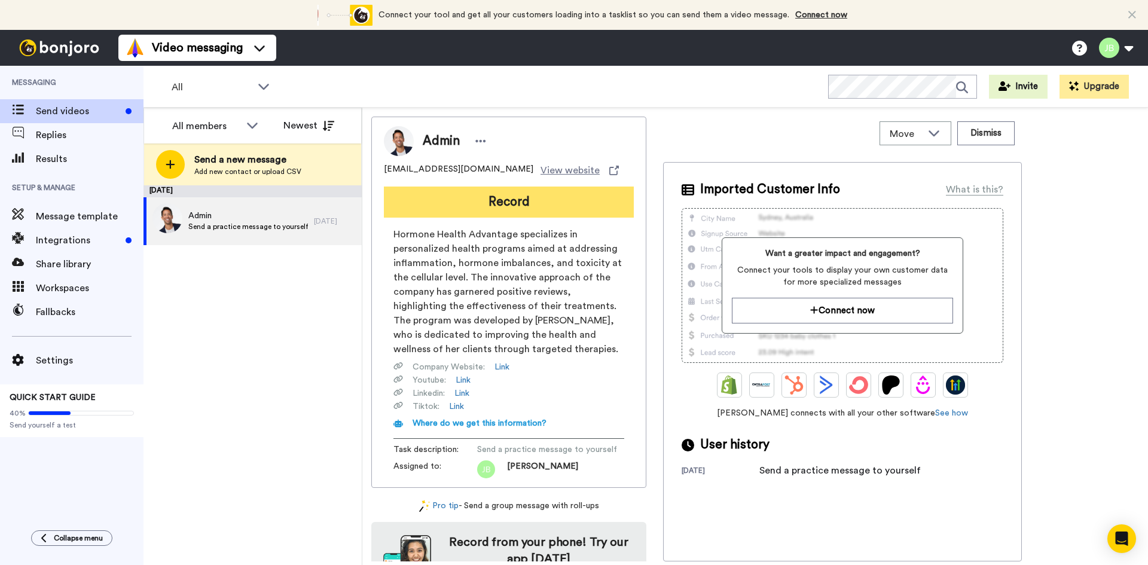
click at [521, 196] on button "Record" at bounding box center [509, 201] width 250 height 31
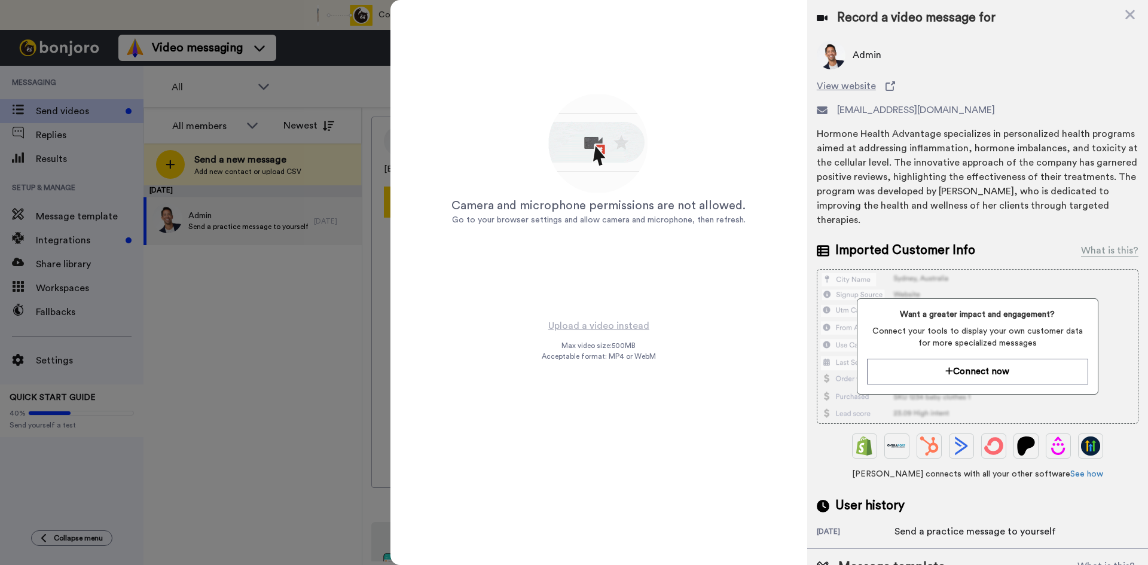
click at [1129, 13] on icon at bounding box center [1130, 15] width 10 height 10
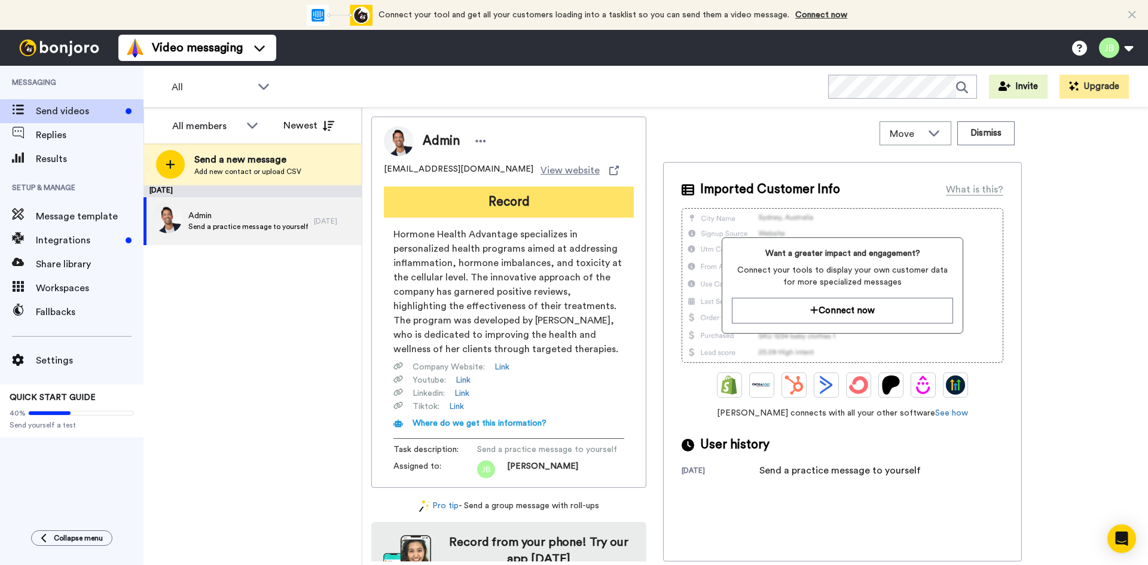
click at [478, 212] on button "Record" at bounding box center [509, 201] width 250 height 31
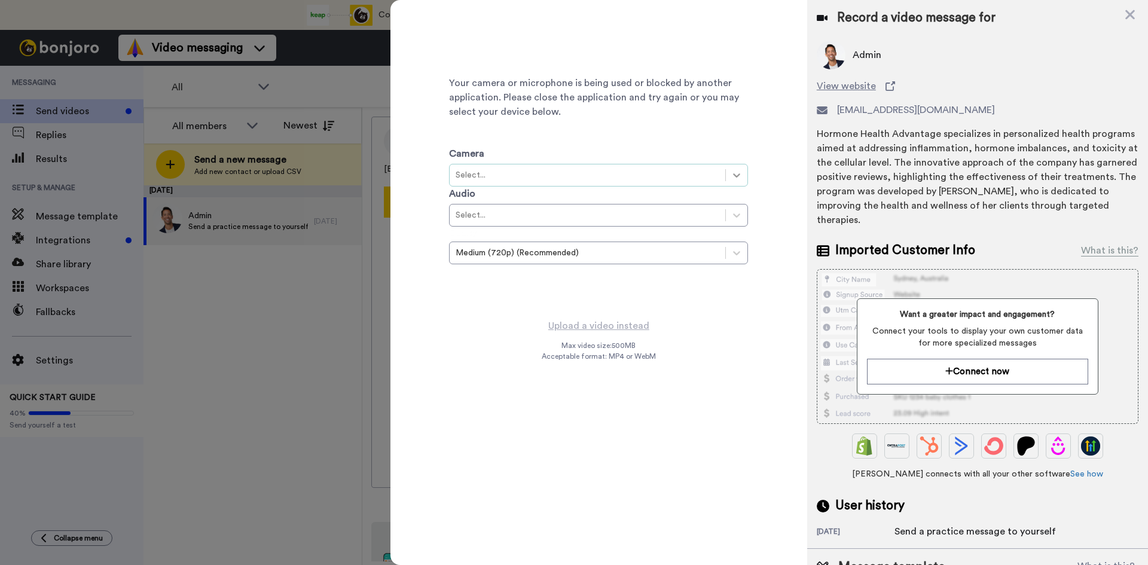
click at [738, 176] on icon at bounding box center [736, 175] width 12 height 12
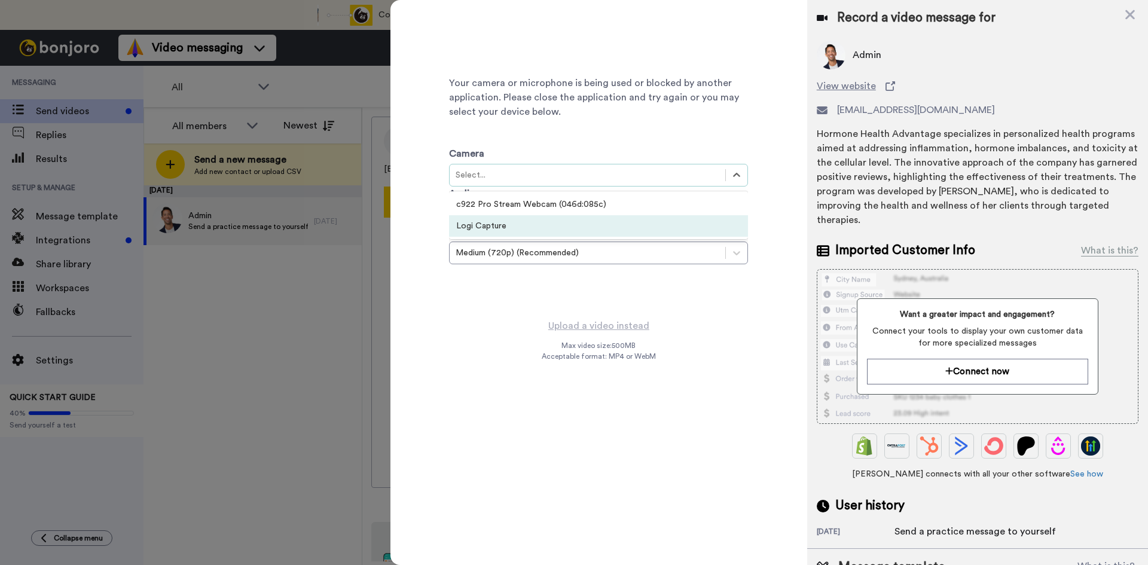
click at [640, 222] on div "Logi Capture" at bounding box center [598, 226] width 299 height 22
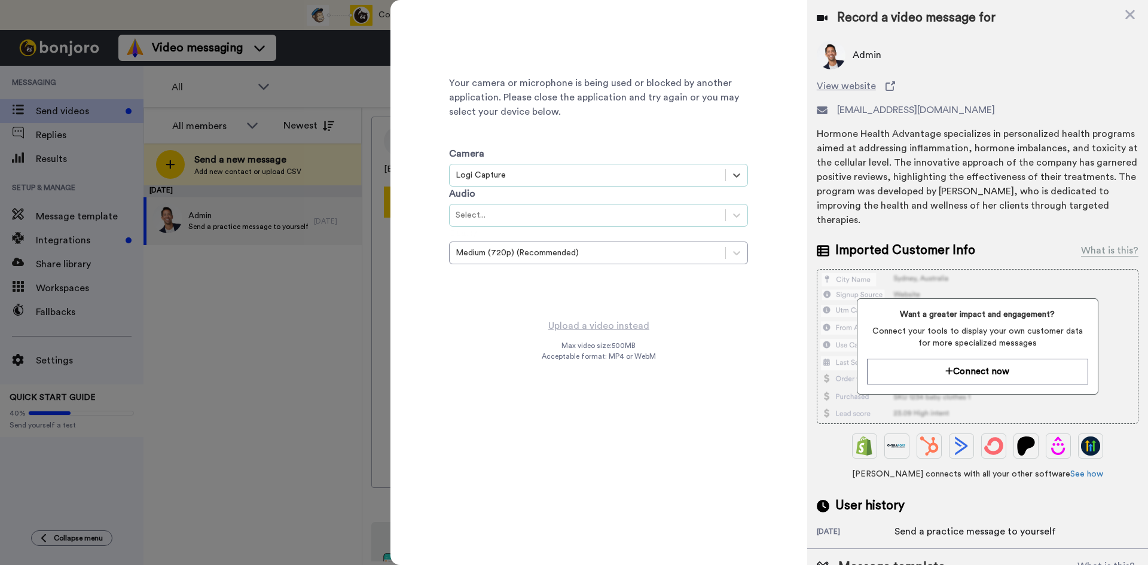
click at [662, 217] on div "Select..." at bounding box center [587, 215] width 264 height 12
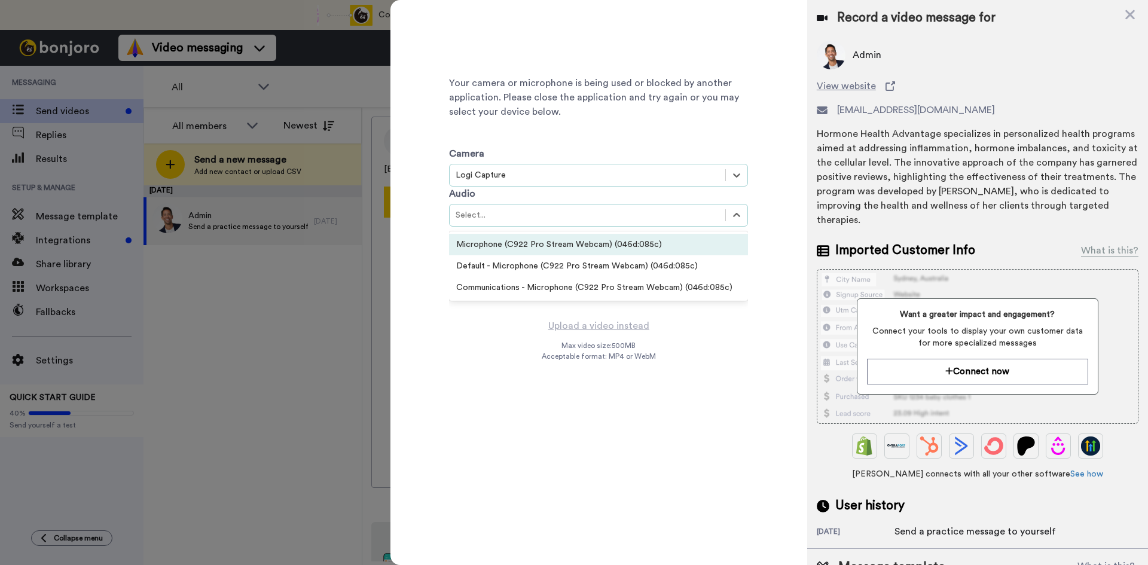
click at [681, 245] on div "Microphone (C922 Pro Stream Webcam) (046d:085c)" at bounding box center [598, 245] width 299 height 22
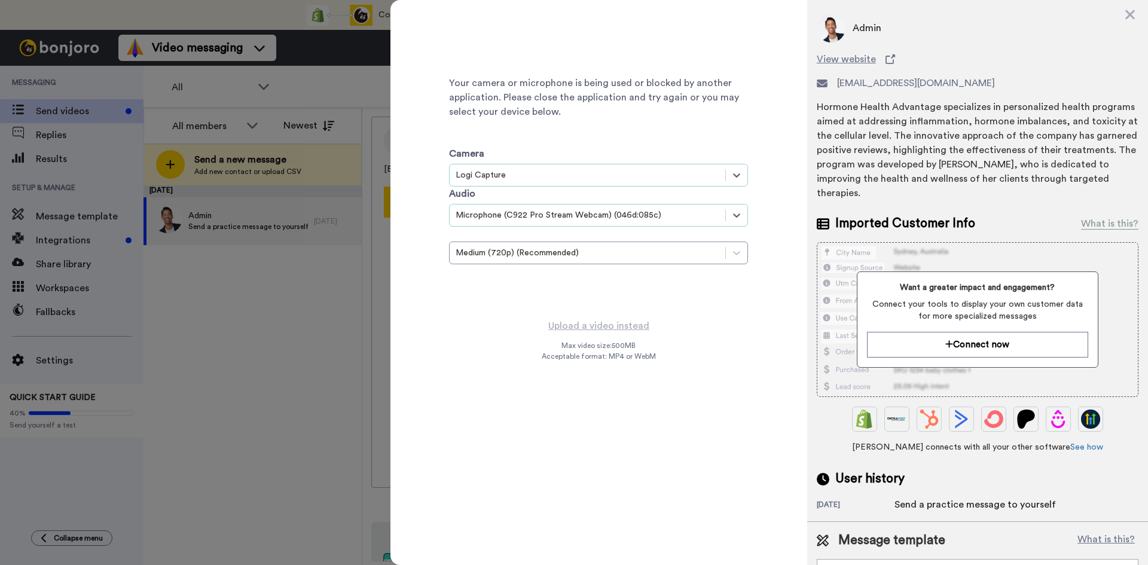
scroll to position [53, 0]
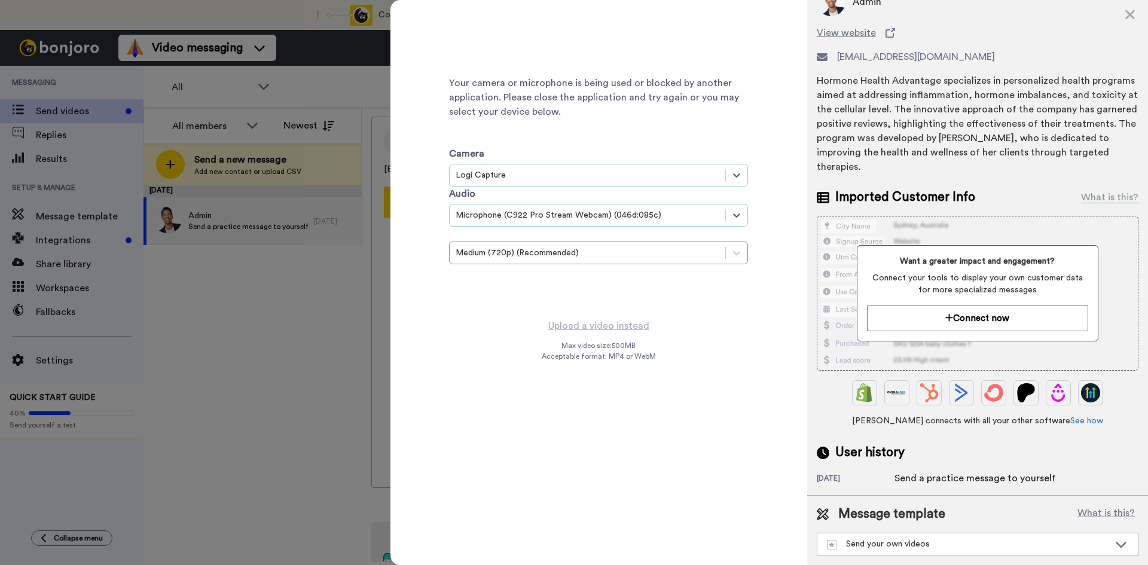
click at [1128, 13] on icon at bounding box center [1130, 15] width 10 height 10
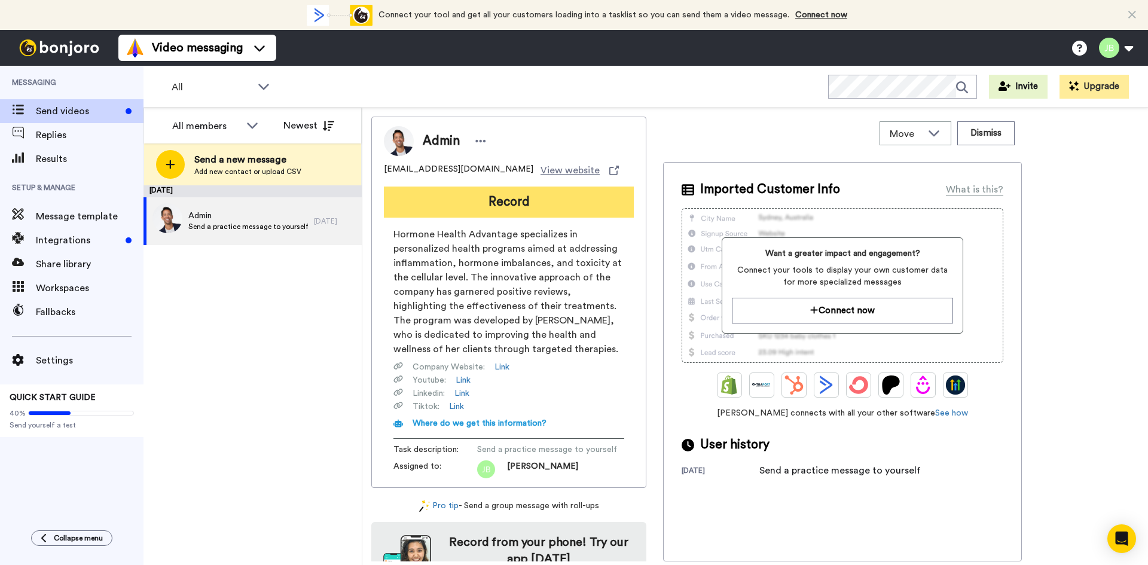
click at [579, 209] on button "Record" at bounding box center [509, 201] width 250 height 31
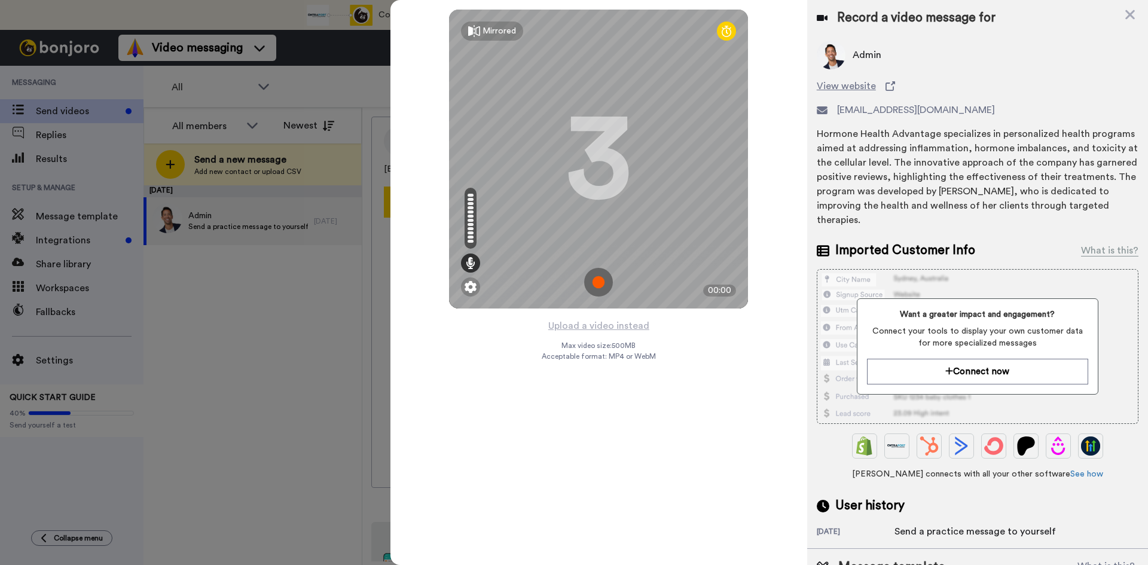
click at [598, 282] on img at bounding box center [598, 282] width 29 height 29
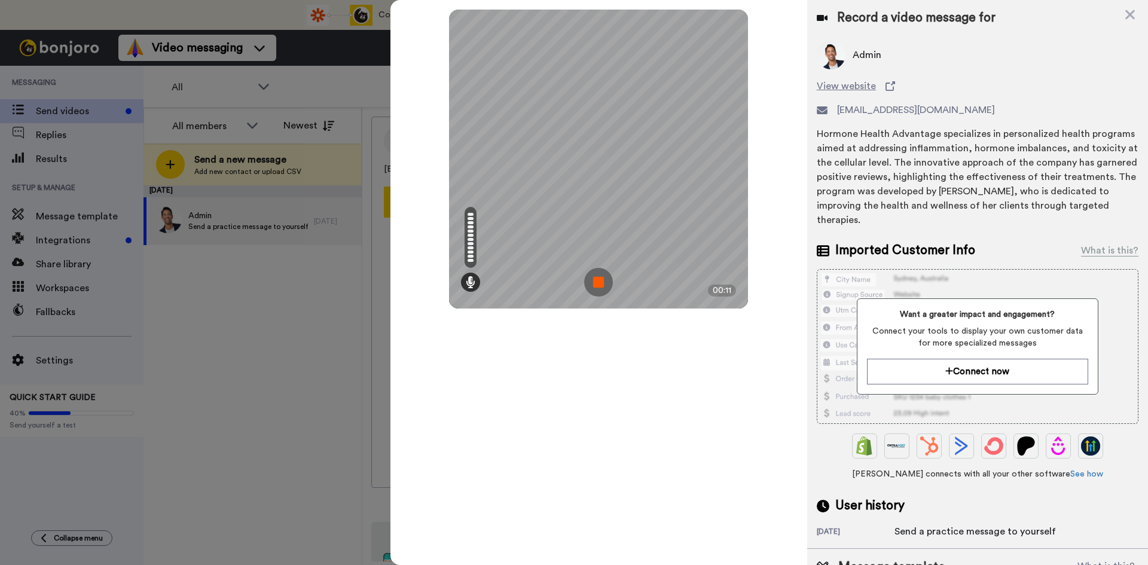
click at [598, 275] on img at bounding box center [598, 282] width 29 height 29
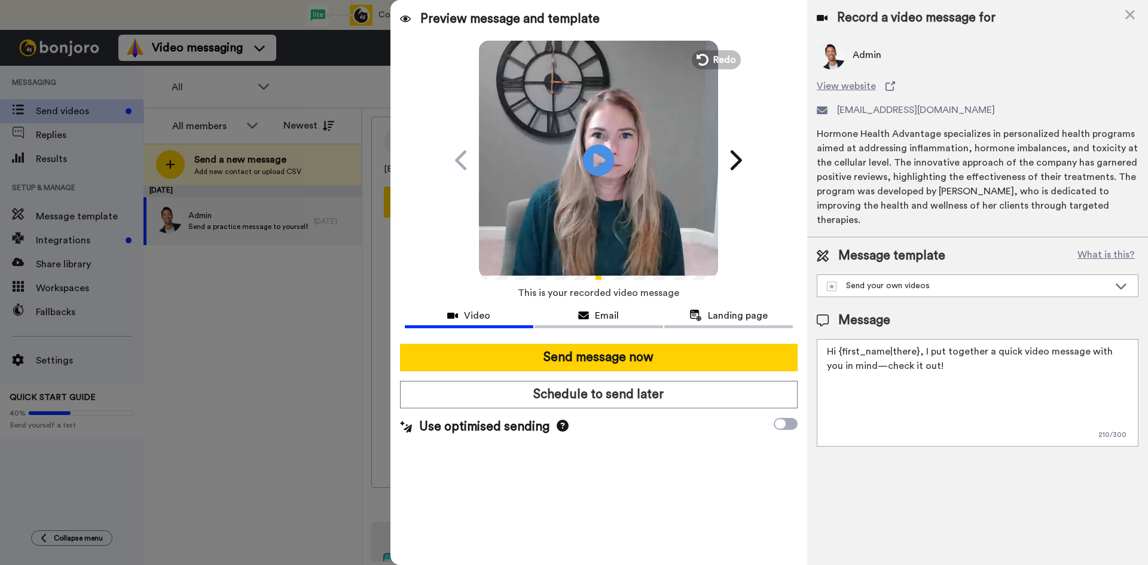
click at [601, 154] on icon at bounding box center [599, 160] width 32 height 32
click at [604, 324] on button "Email" at bounding box center [598, 317] width 129 height 22
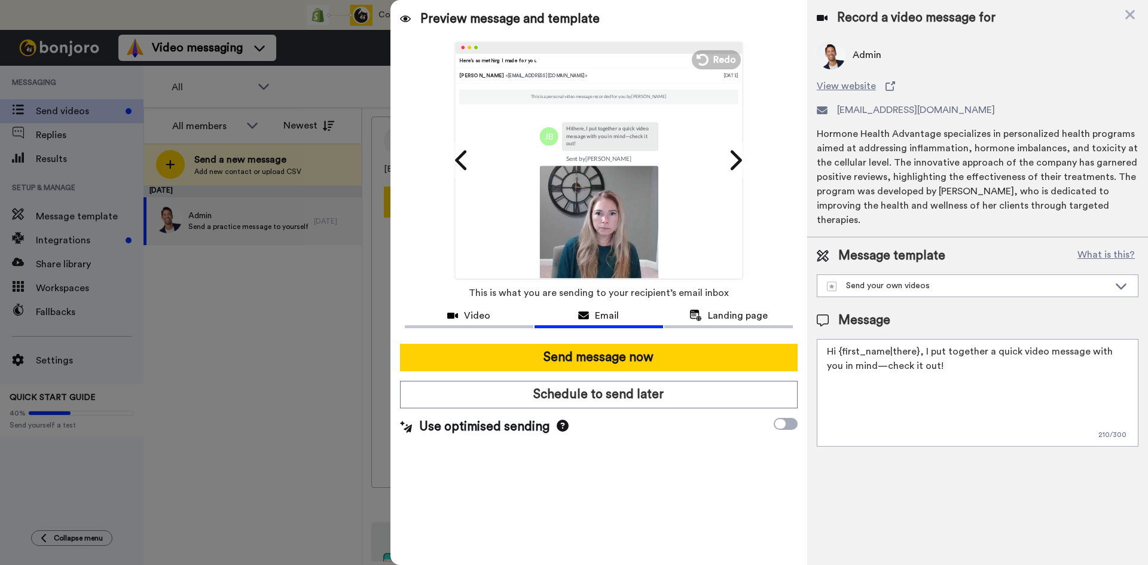
click at [695, 328] on div "Video Email Landing page" at bounding box center [598, 320] width 417 height 28
click at [722, 54] on span "Redo" at bounding box center [725, 59] width 25 height 16
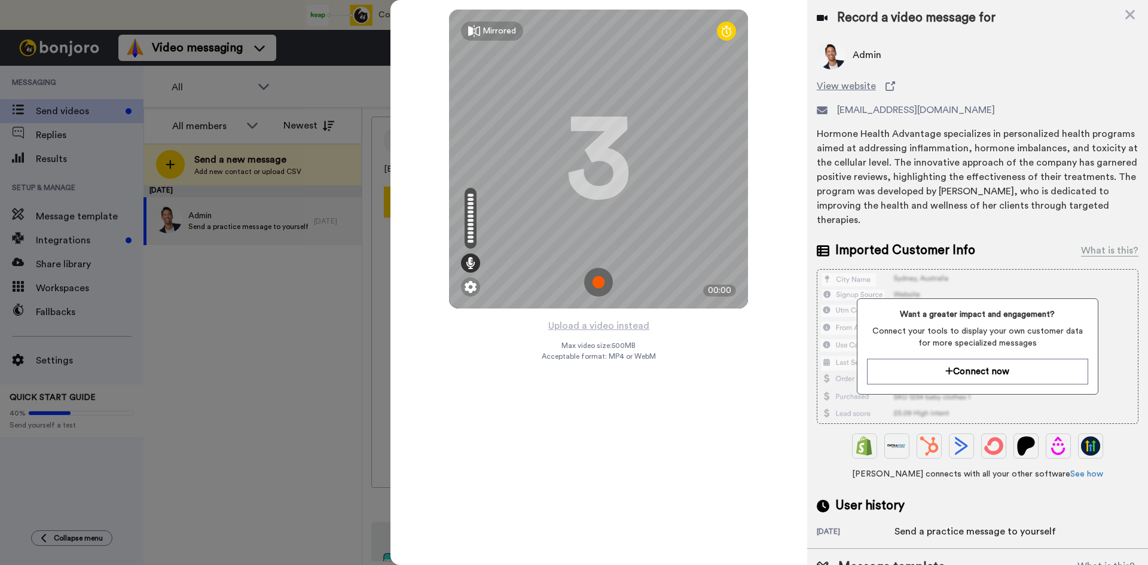
click at [1131, 13] on icon at bounding box center [1130, 15] width 10 height 10
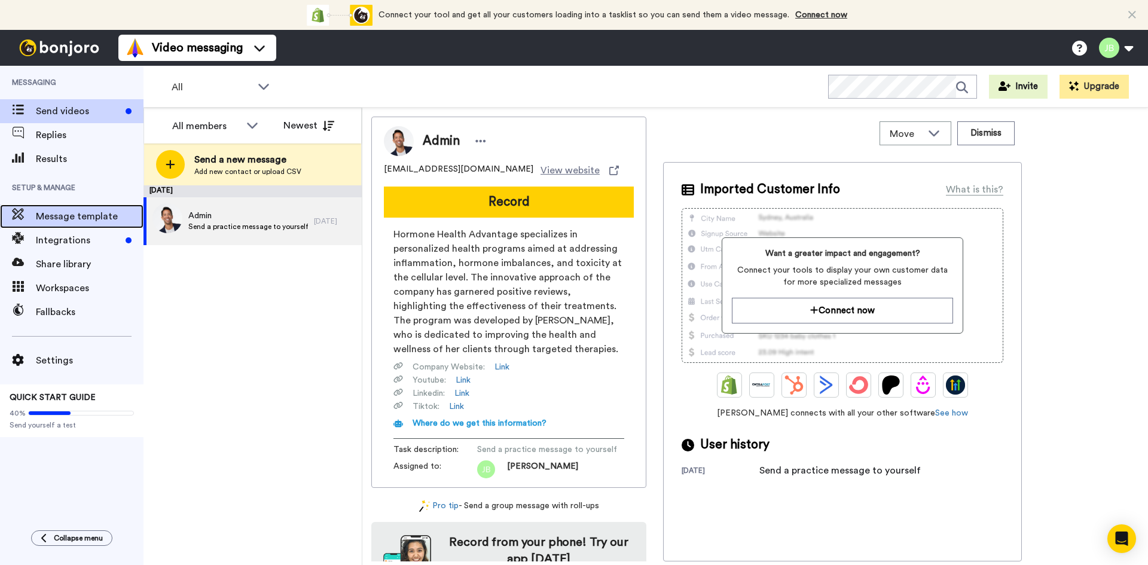
click at [109, 210] on span "Message template" at bounding box center [90, 216] width 108 height 14
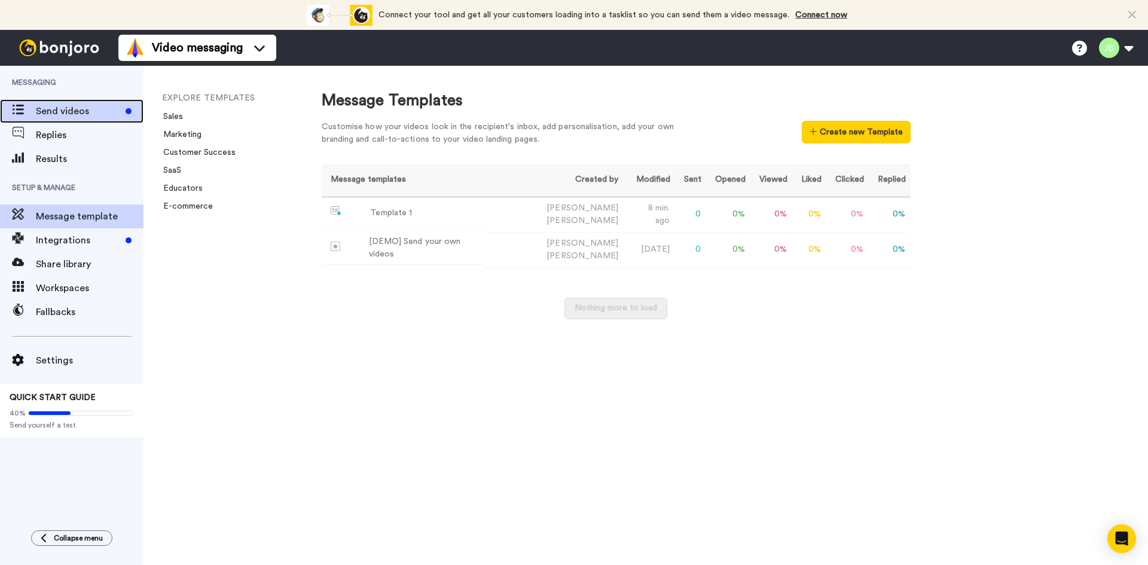
click at [90, 116] on span "Send videos" at bounding box center [78, 111] width 85 height 14
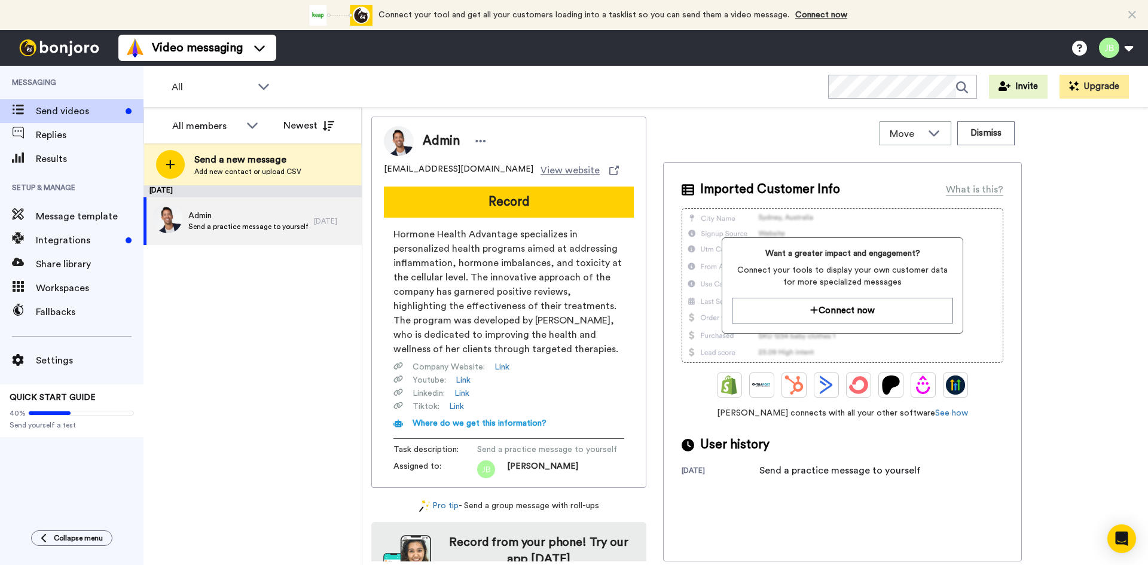
click at [513, 216] on button "Record" at bounding box center [509, 201] width 250 height 31
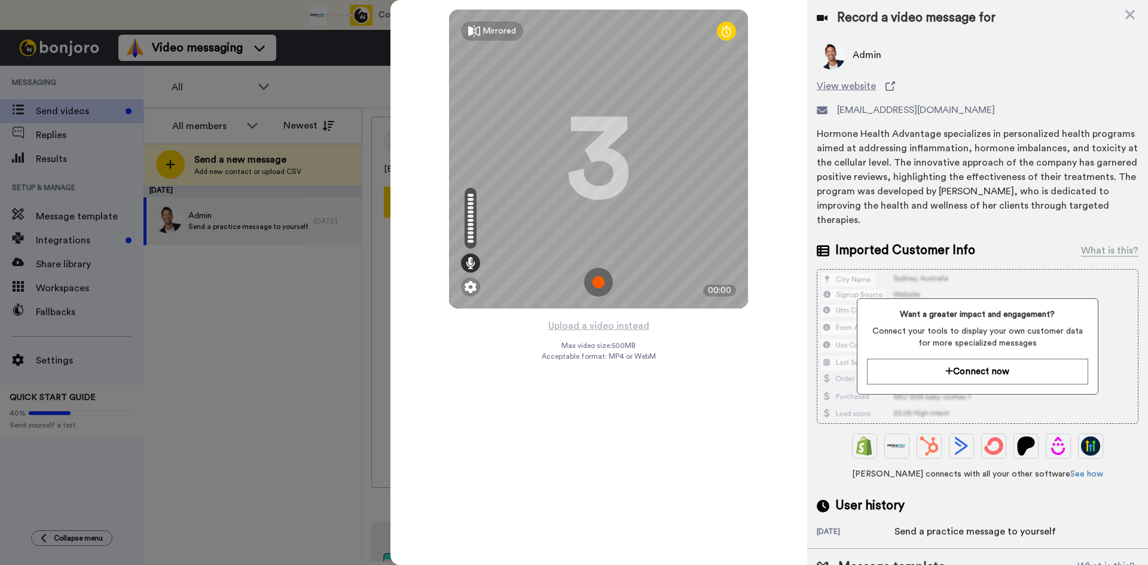
click at [600, 280] on img at bounding box center [598, 282] width 29 height 29
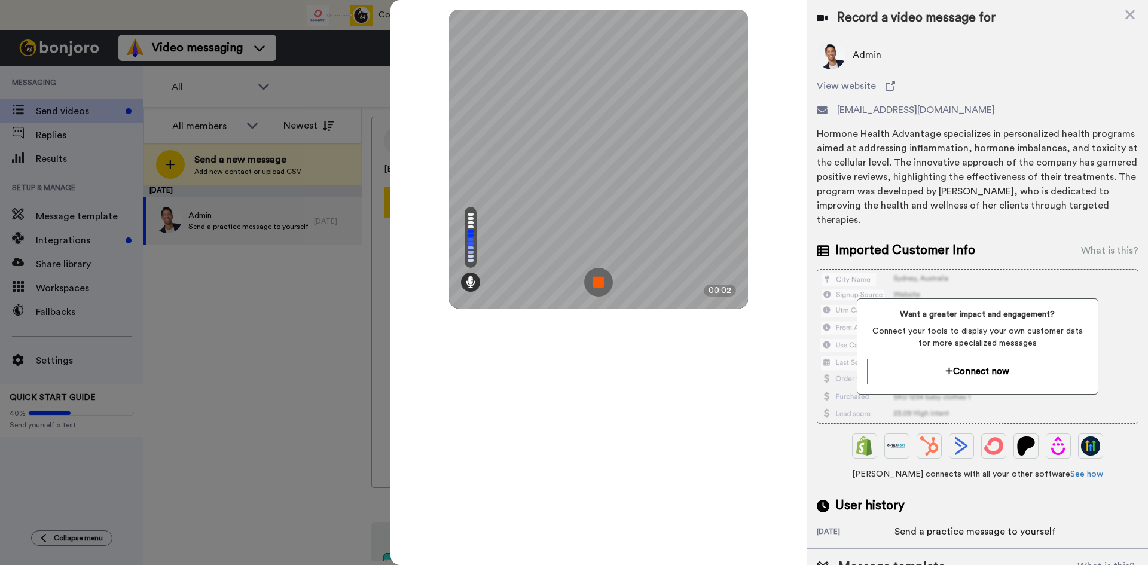
click at [600, 280] on img at bounding box center [598, 282] width 29 height 29
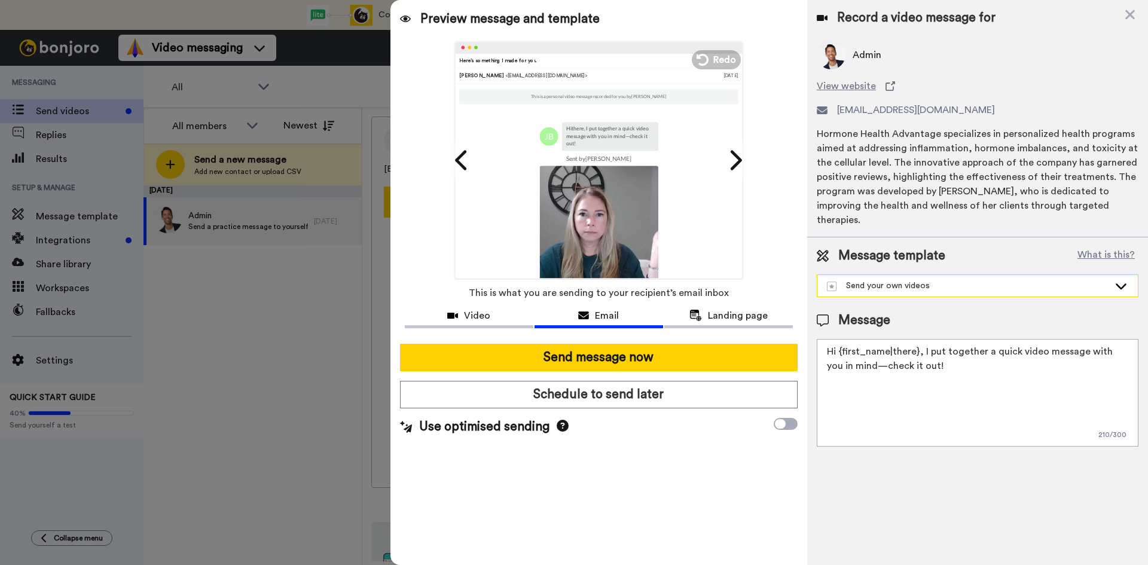
click at [974, 280] on div "Send your own videos" at bounding box center [968, 286] width 282 height 12
click at [978, 303] on li "Template 1" at bounding box center [977, 312] width 322 height 19
type textarea "Hey {first_name}, I’m [CHC NAME] — I’ll be the one meeting with you for your up…"
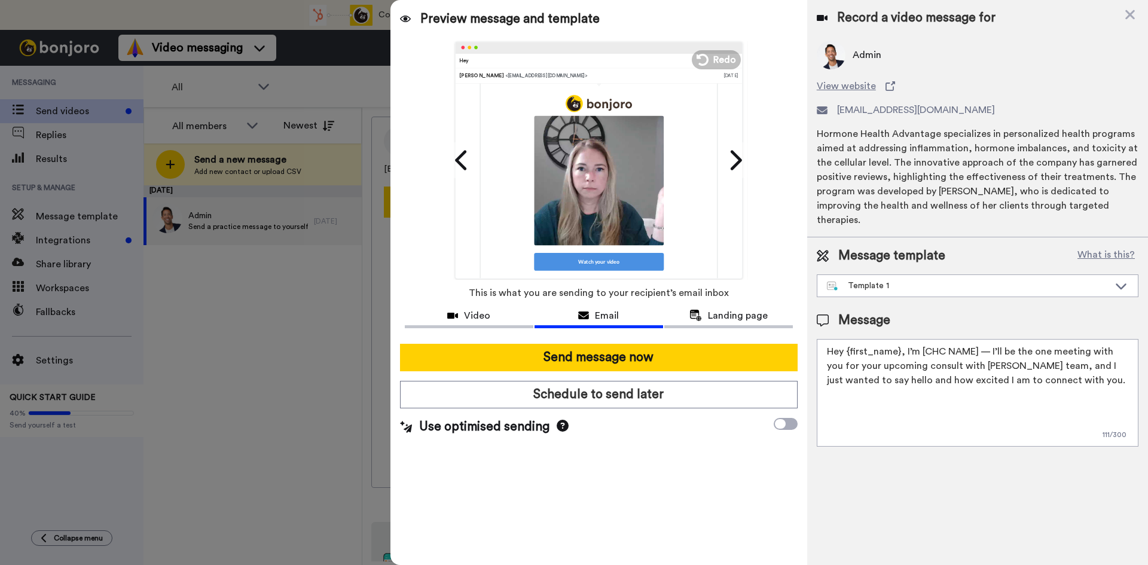
scroll to position [221, 0]
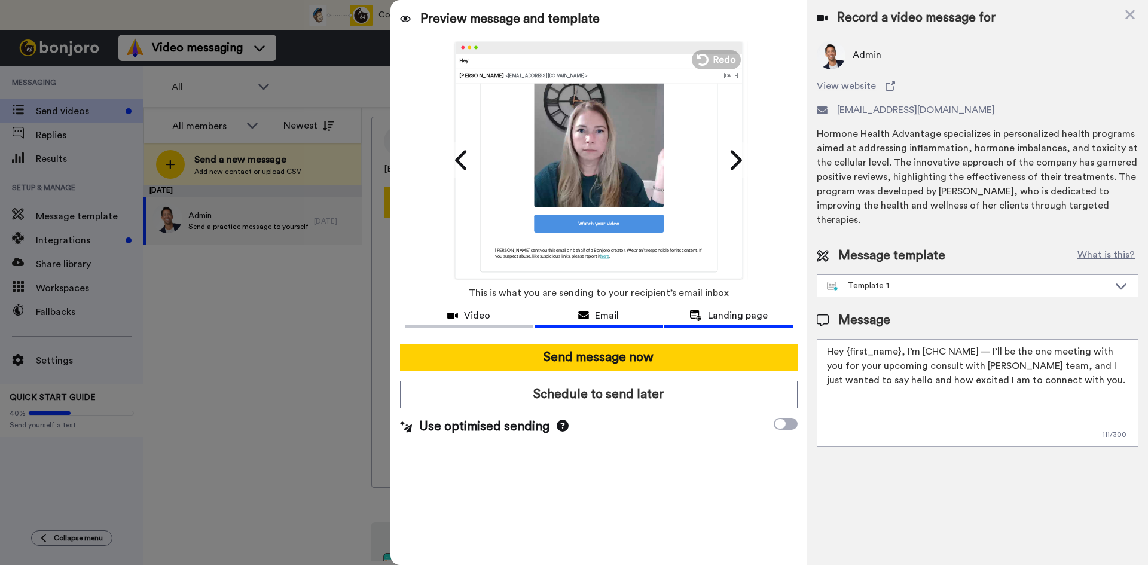
click at [723, 327] on button "Landing page" at bounding box center [728, 317] width 129 height 22
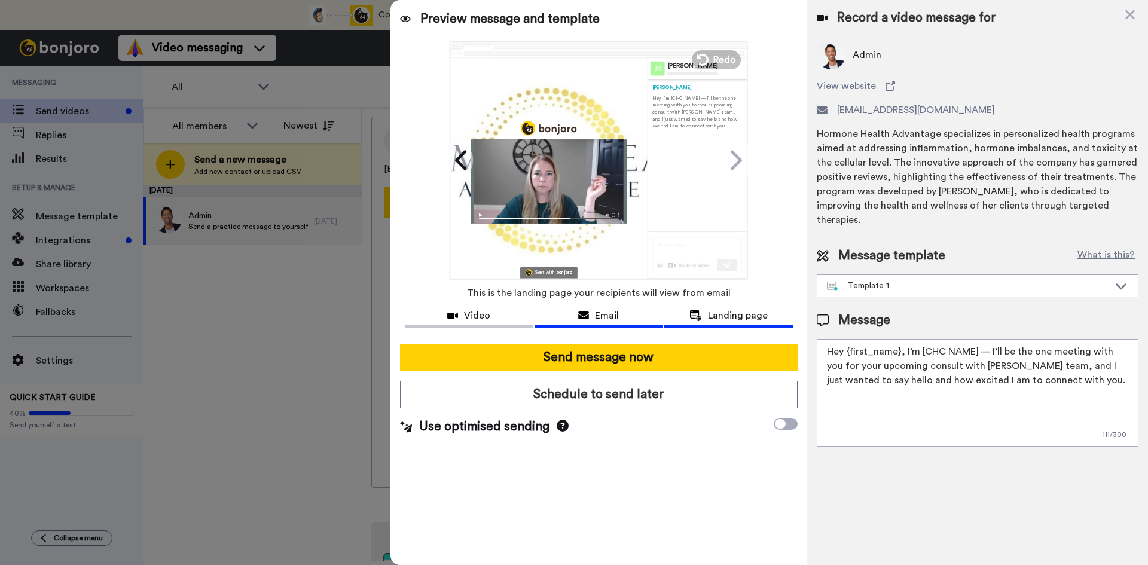
click at [617, 325] on button "Email" at bounding box center [598, 317] width 129 height 22
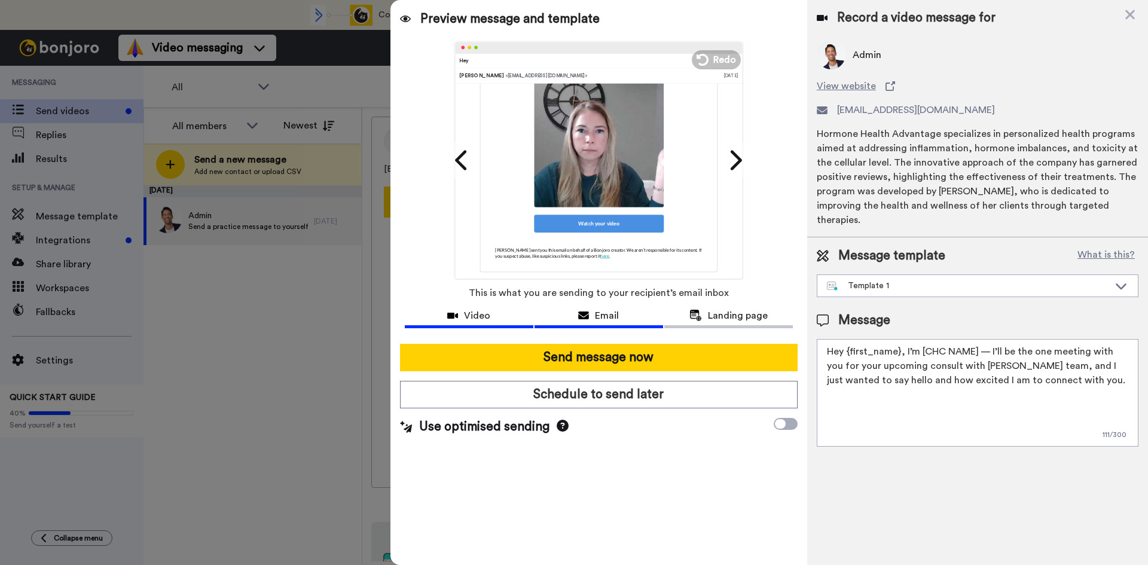
click at [472, 321] on span "Video" at bounding box center [477, 315] width 26 height 14
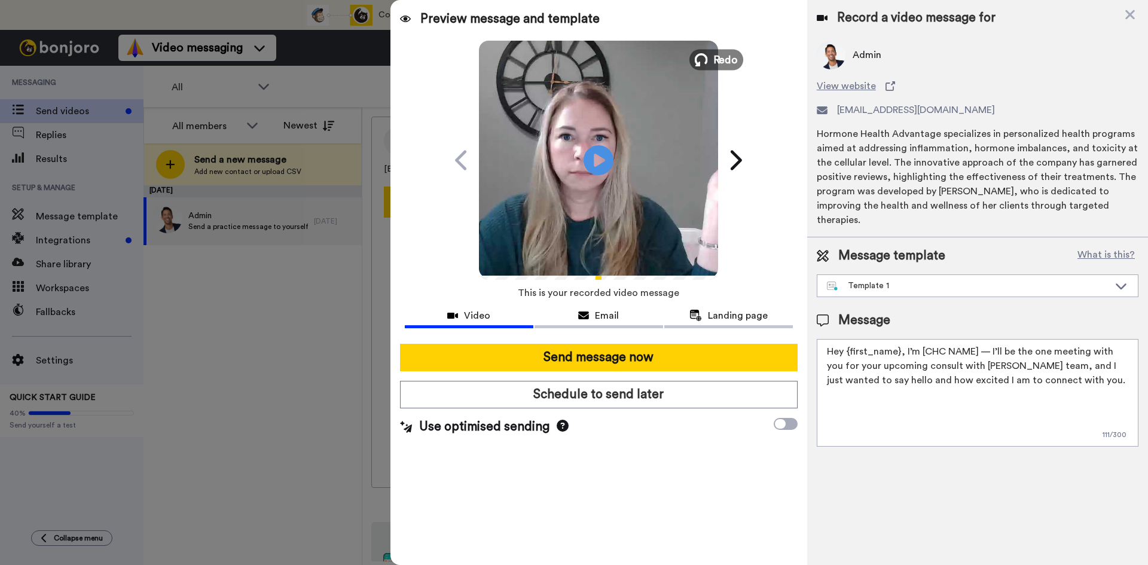
click at [723, 60] on span "Redo" at bounding box center [725, 59] width 25 height 16
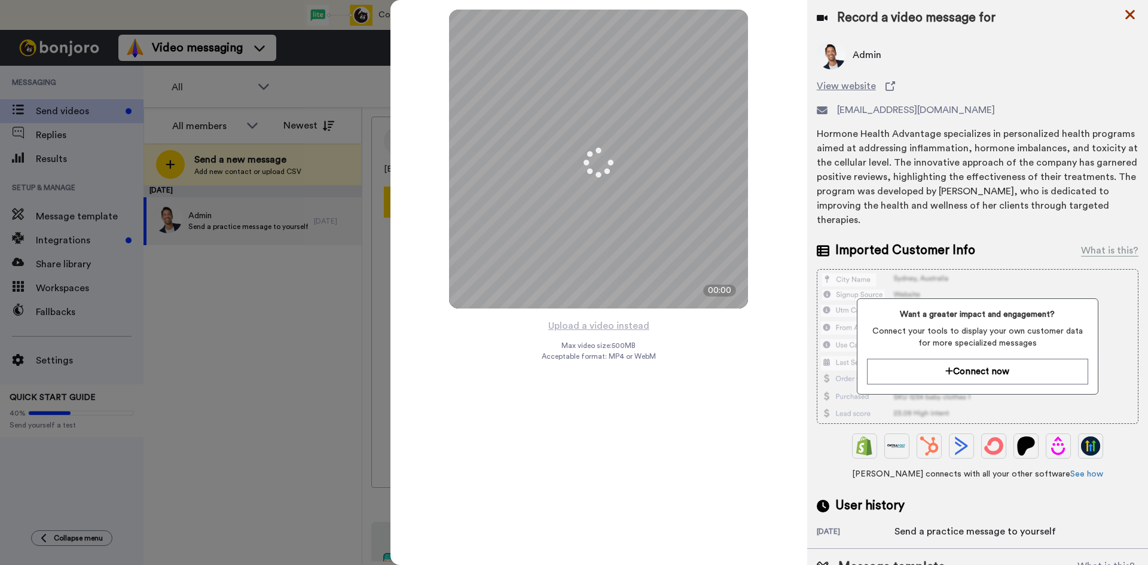
click at [1129, 13] on icon at bounding box center [1130, 14] width 12 height 15
